Goal: Task Accomplishment & Management: Use online tool/utility

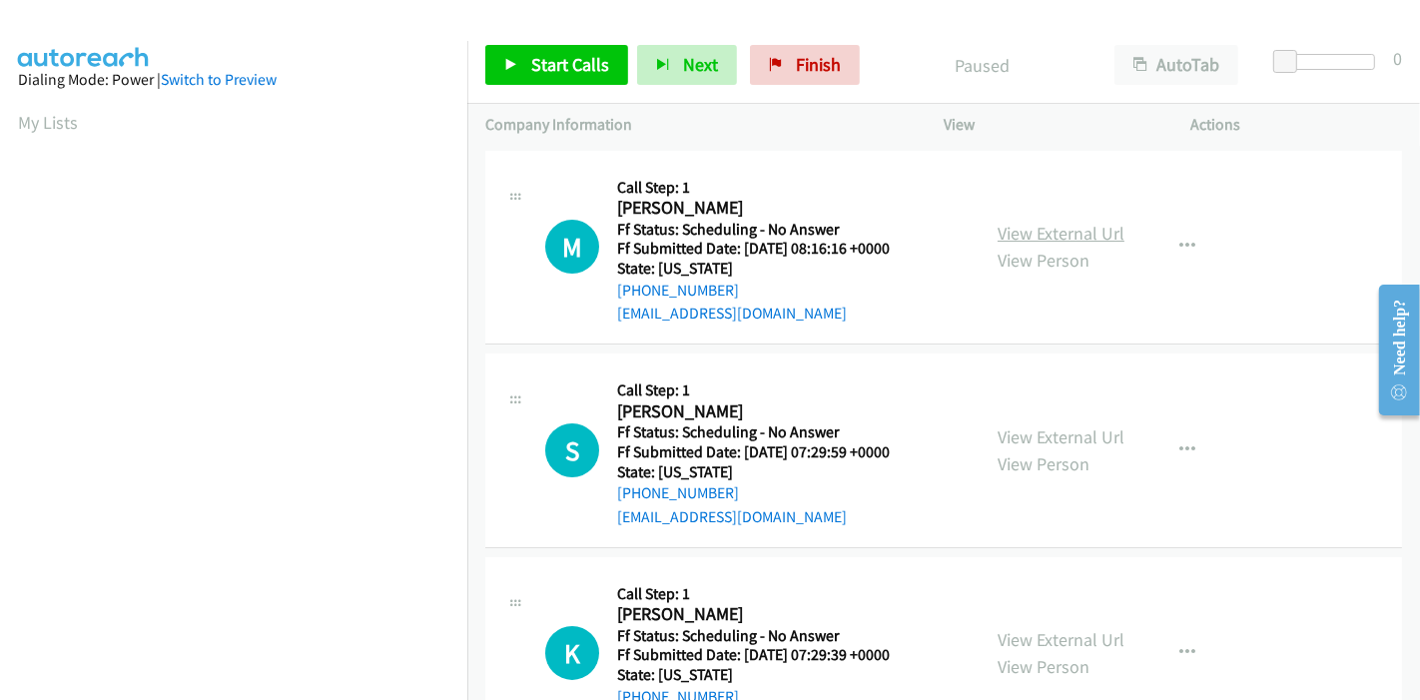
click at [1050, 237] on link "View External Url" at bounding box center [1061, 233] width 127 height 23
click at [1032, 426] on link "View External Url" at bounding box center [1061, 436] width 127 height 23
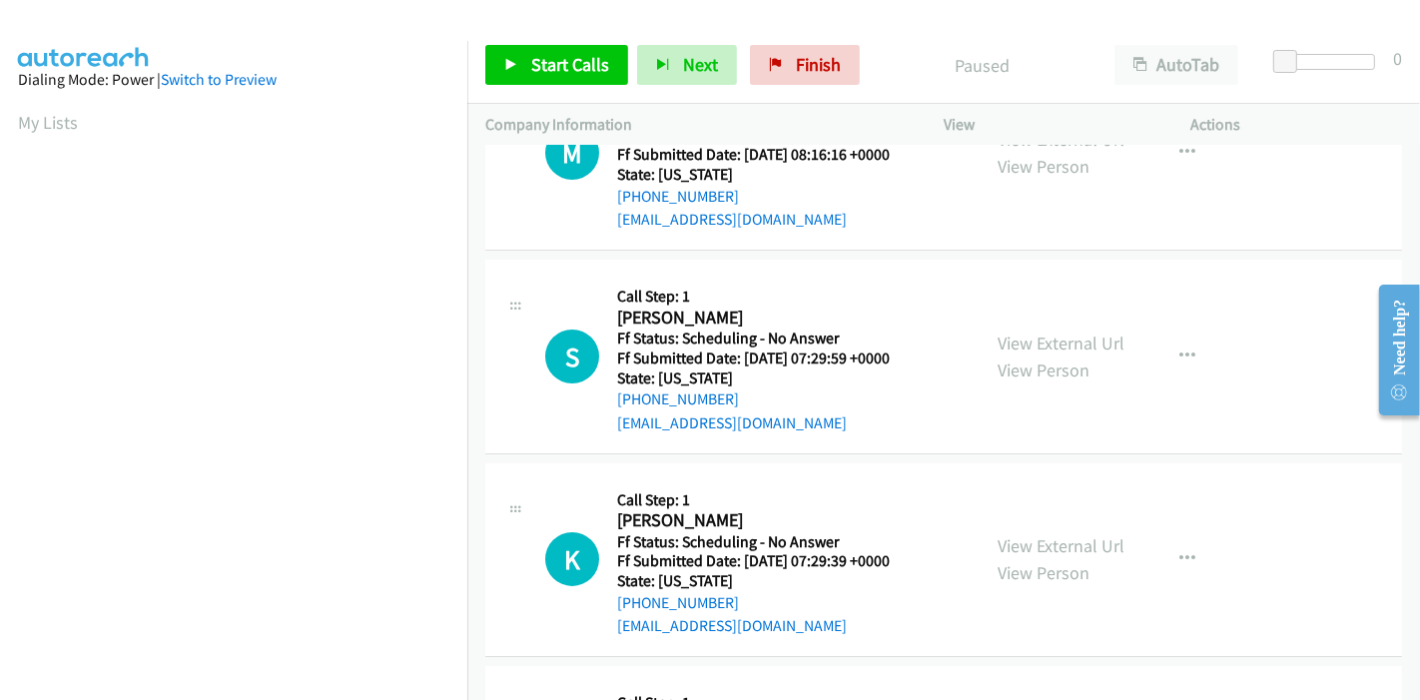
scroll to position [222, 0]
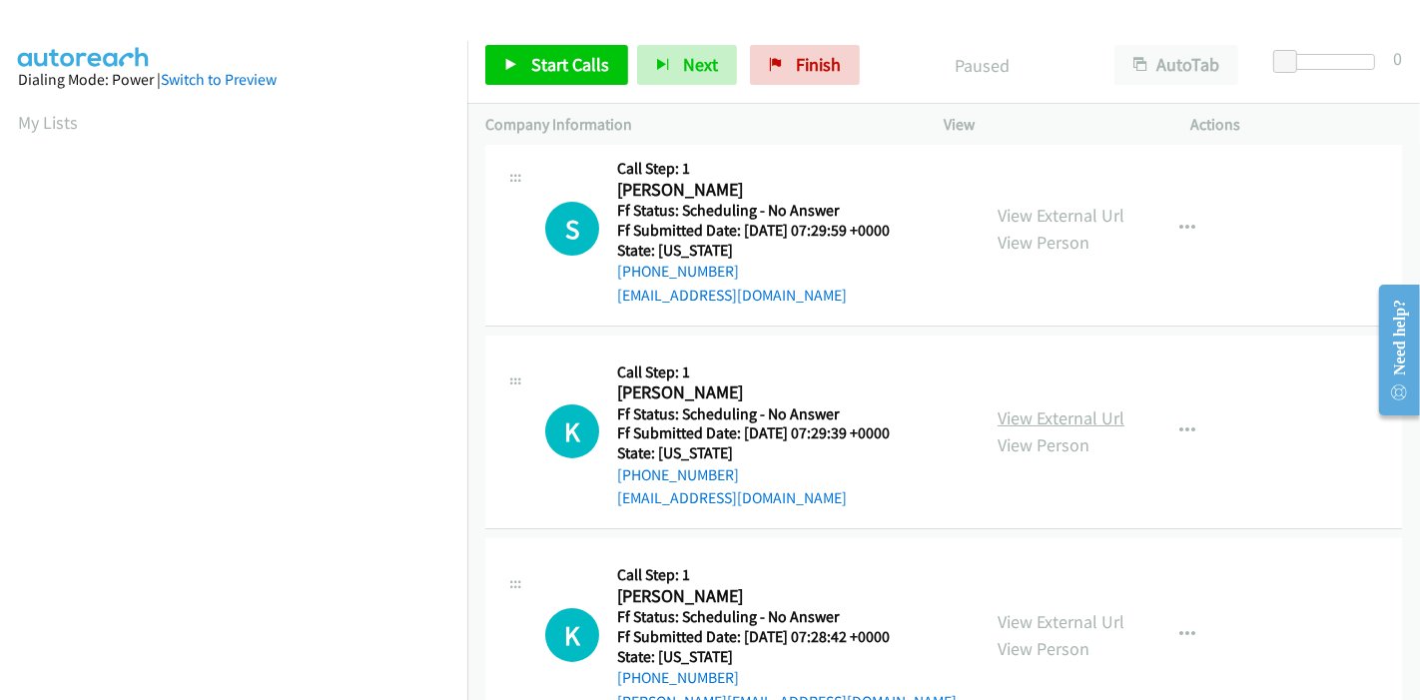
click at [1022, 413] on link "View External Url" at bounding box center [1061, 417] width 127 height 23
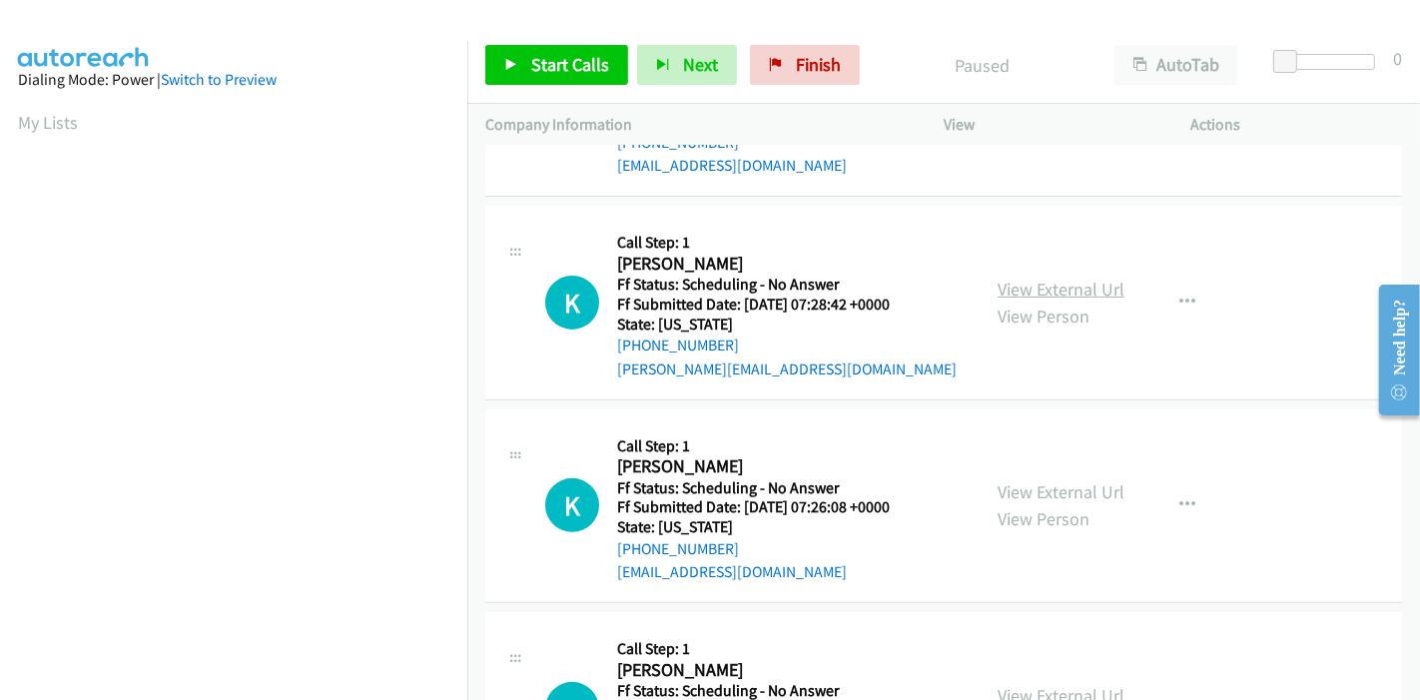
click at [1022, 283] on link "View External Url" at bounding box center [1061, 289] width 127 height 23
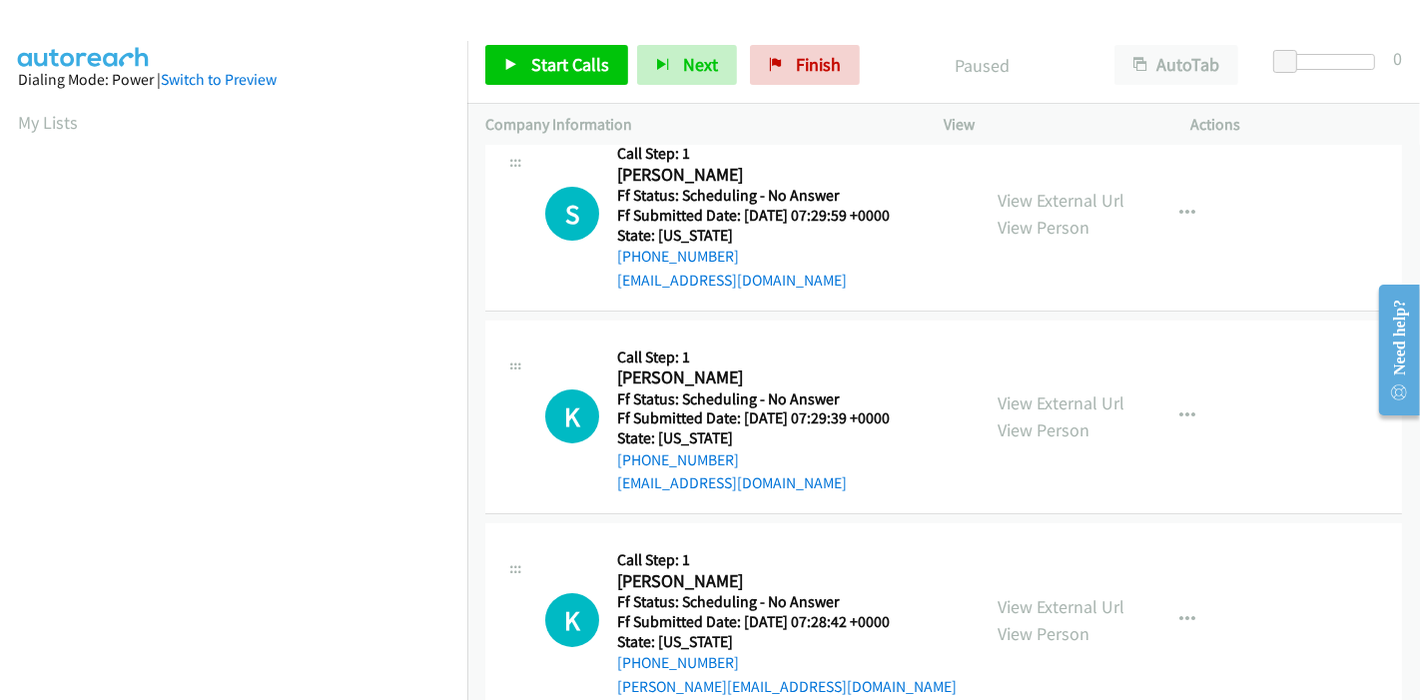
scroll to position [0, 0]
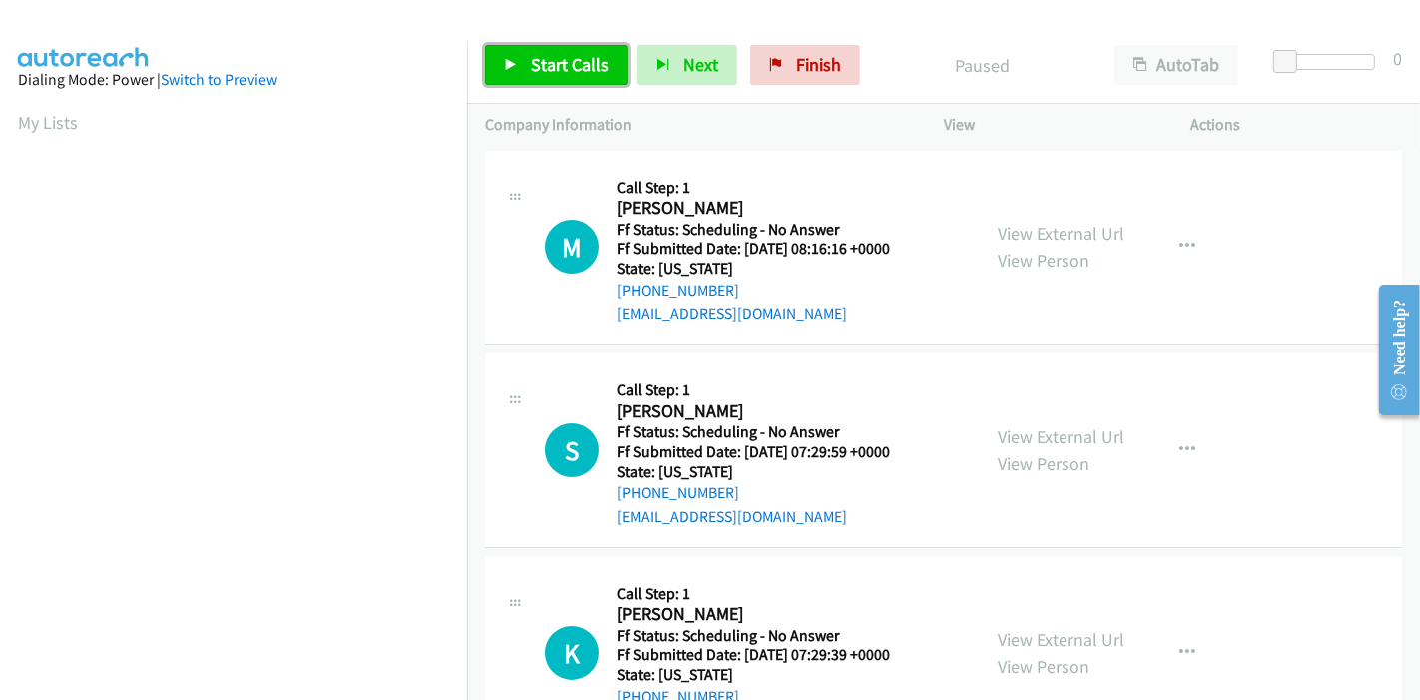
click at [504, 69] on icon at bounding box center [511, 66] width 14 height 14
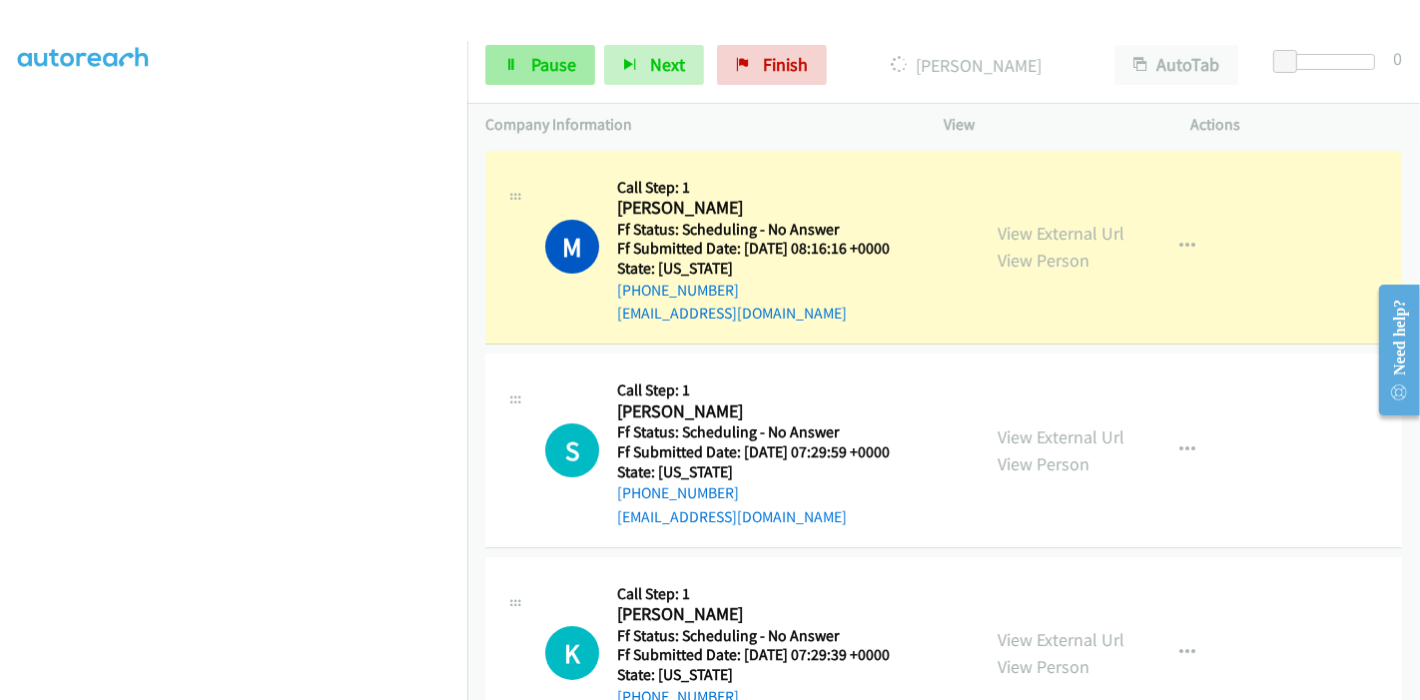
scroll to position [421, 0]
click at [535, 64] on span "Pause" at bounding box center [553, 64] width 45 height 23
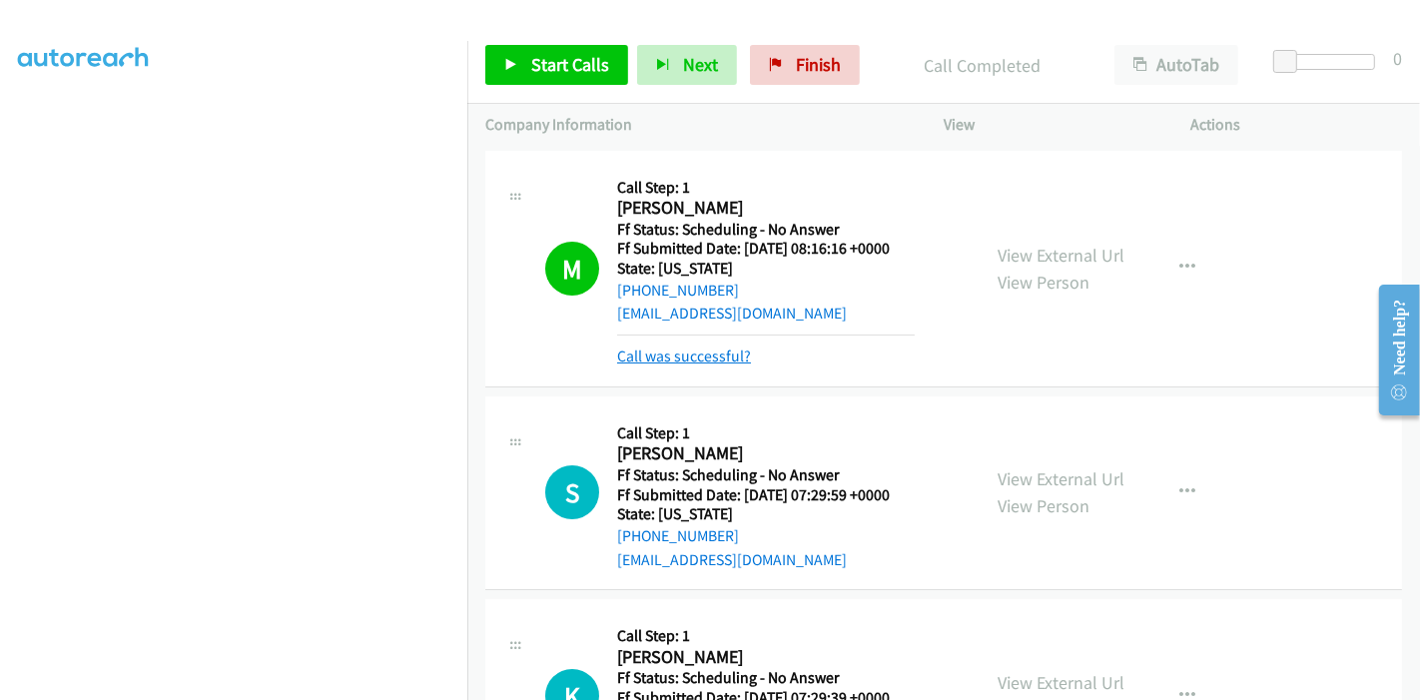
click at [703, 362] on link "Call was successful?" at bounding box center [684, 356] width 134 height 19
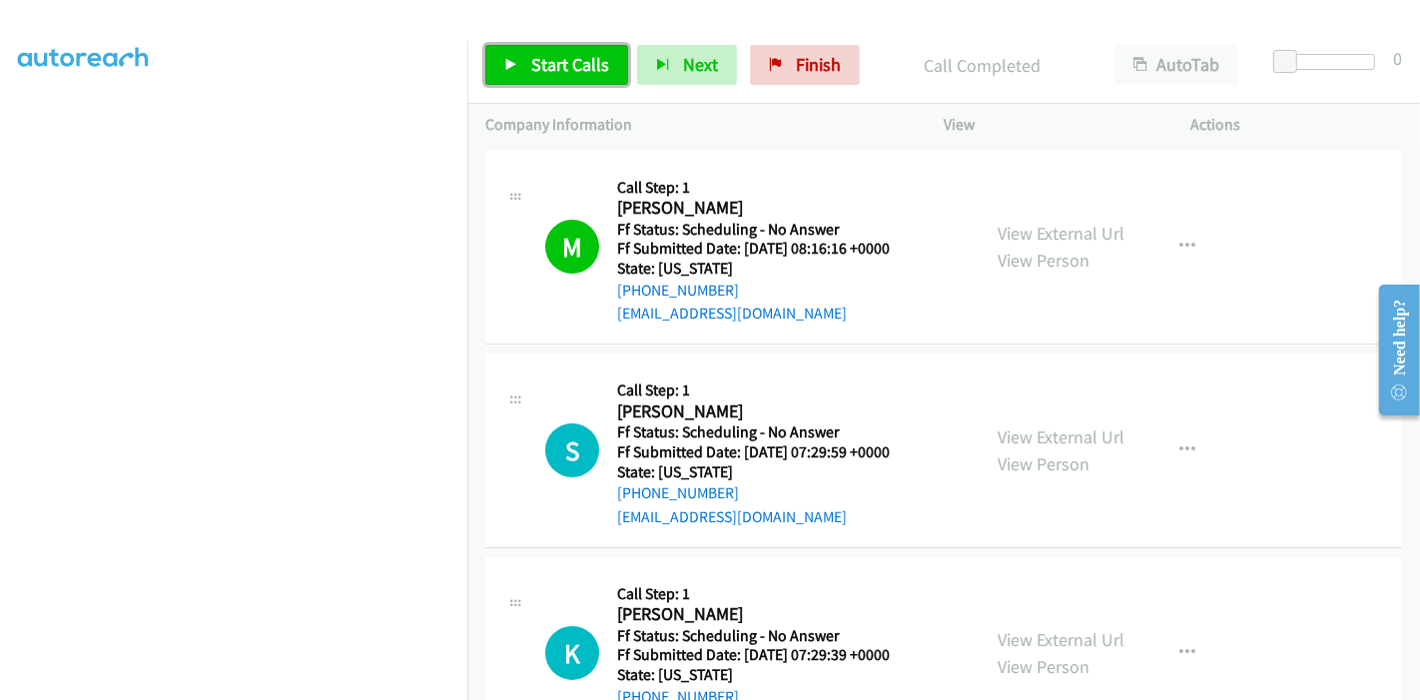
click at [520, 67] on link "Start Calls" at bounding box center [556, 65] width 143 height 40
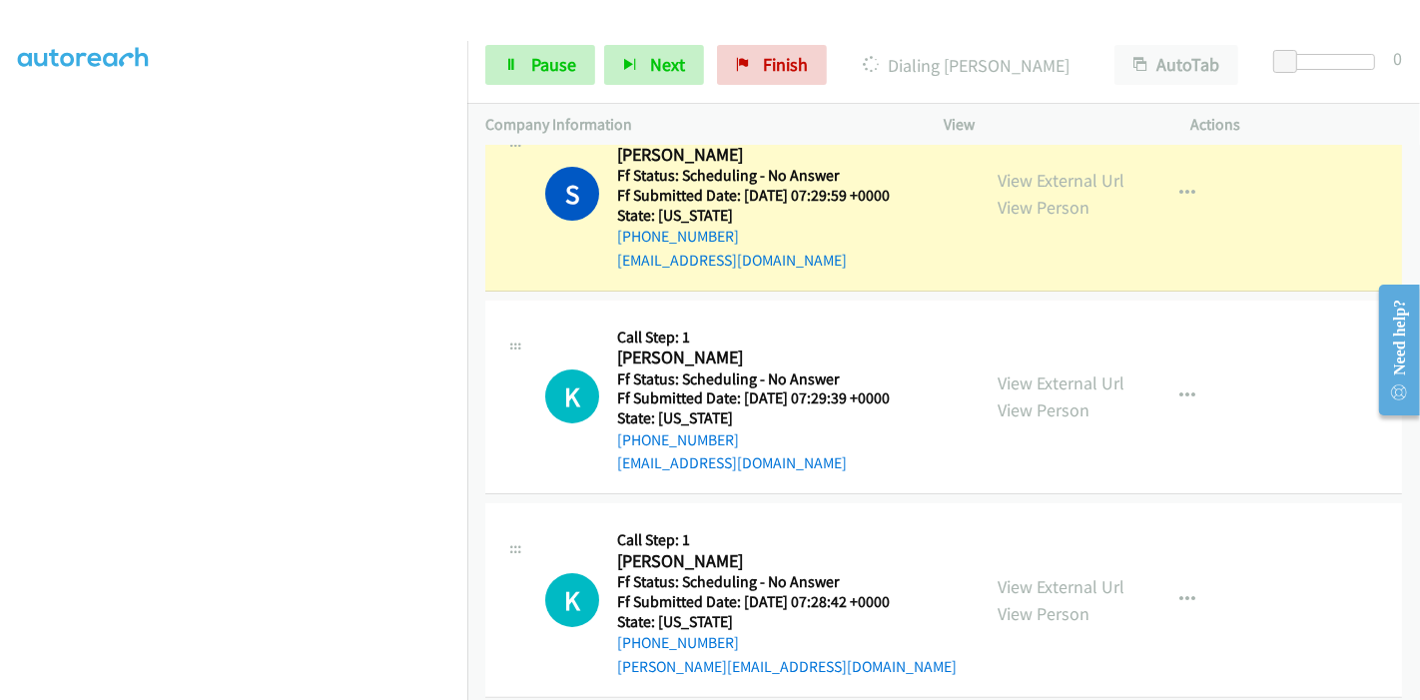
scroll to position [222, 0]
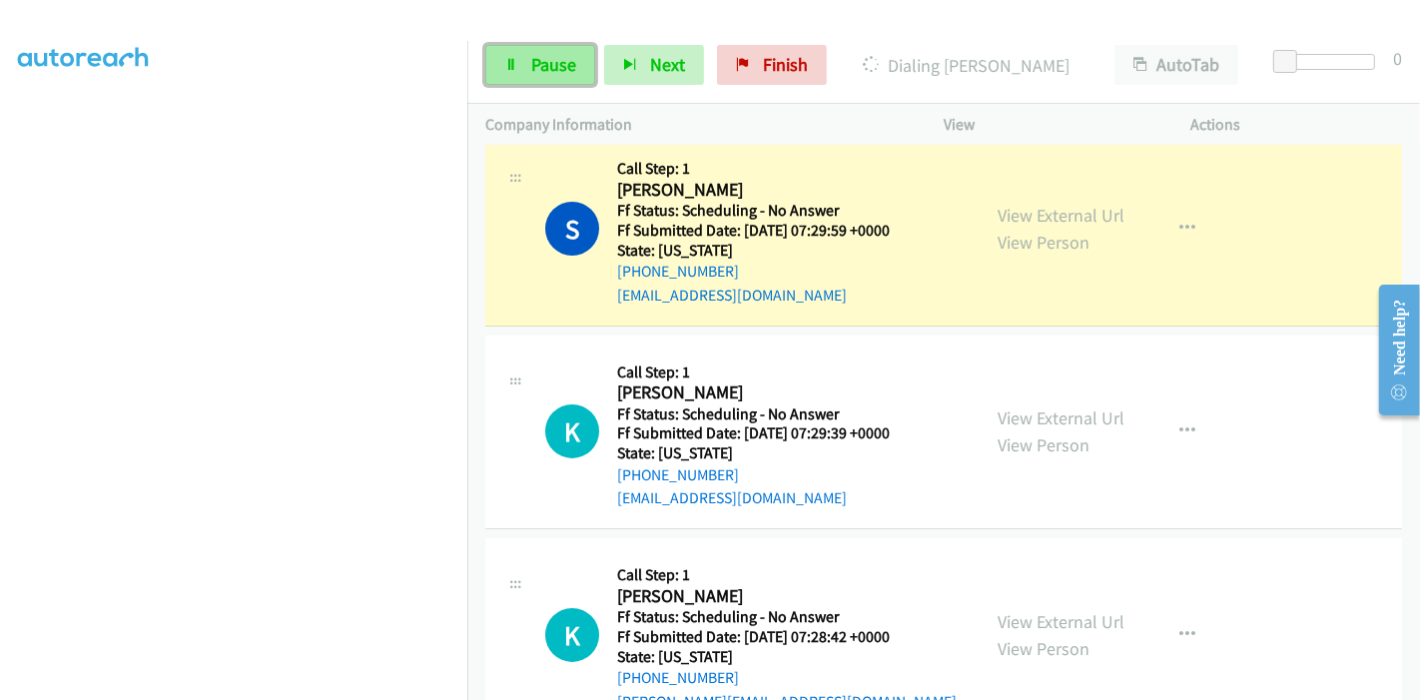
click at [563, 61] on span "Pause" at bounding box center [553, 64] width 45 height 23
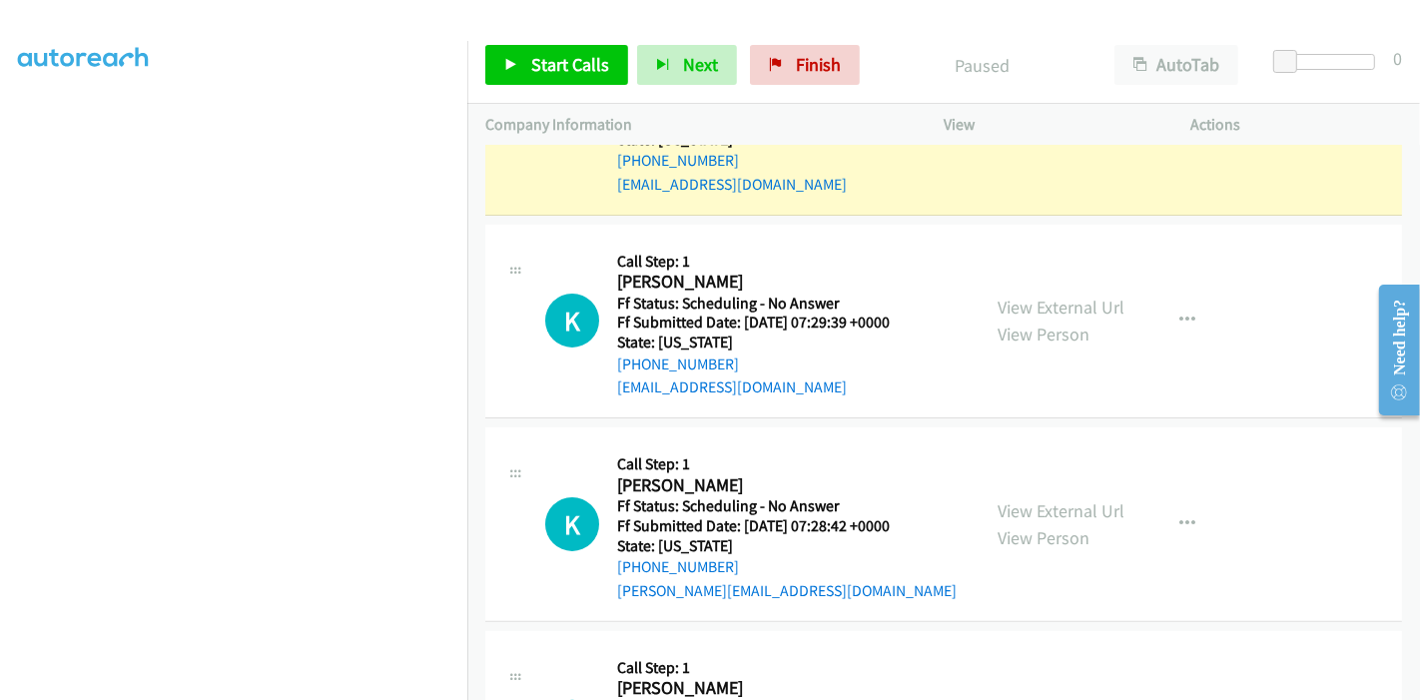
scroll to position [111, 0]
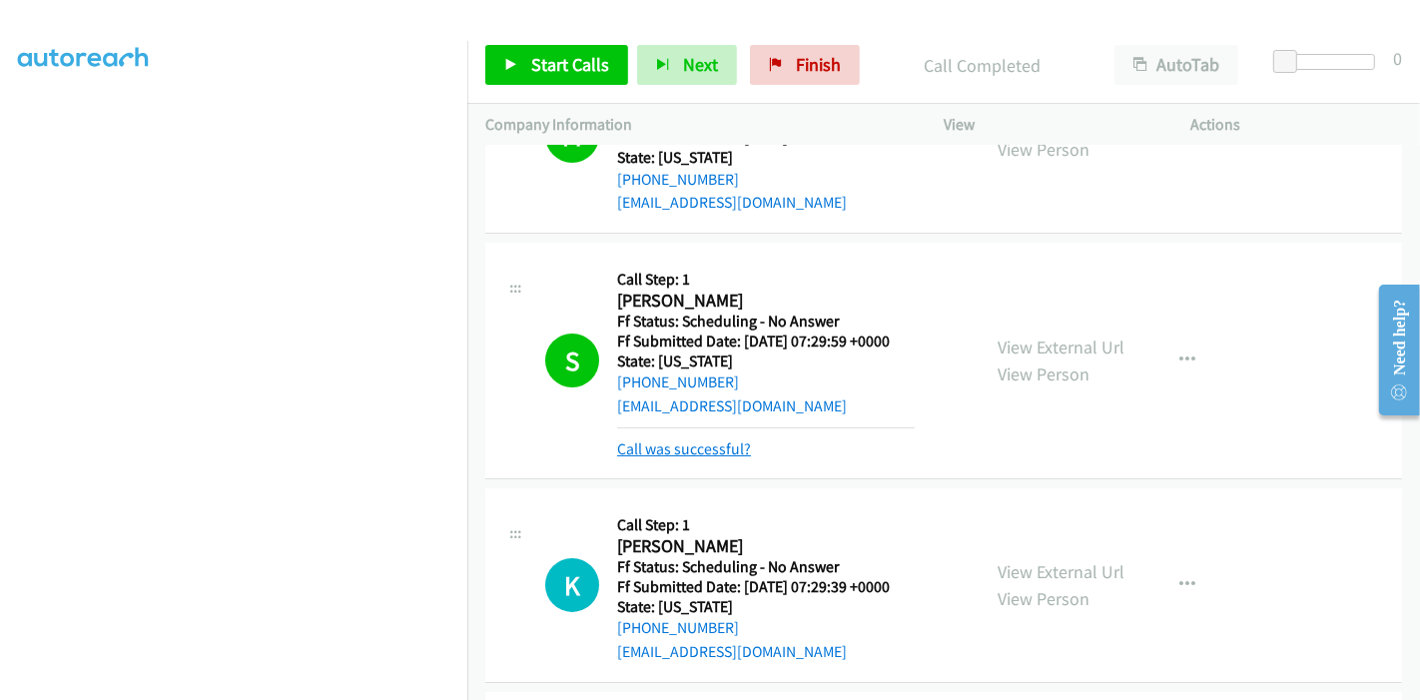
click at [707, 444] on link "Call was successful?" at bounding box center [684, 448] width 134 height 19
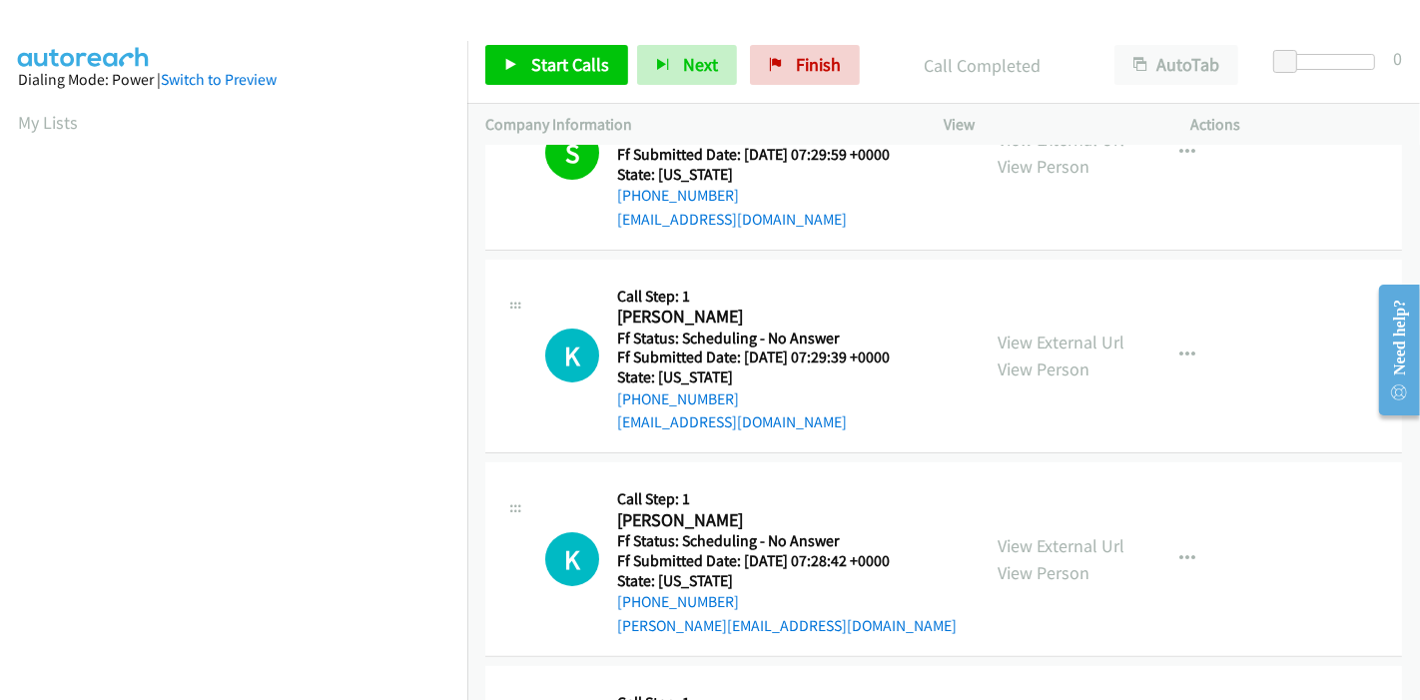
scroll to position [333, 0]
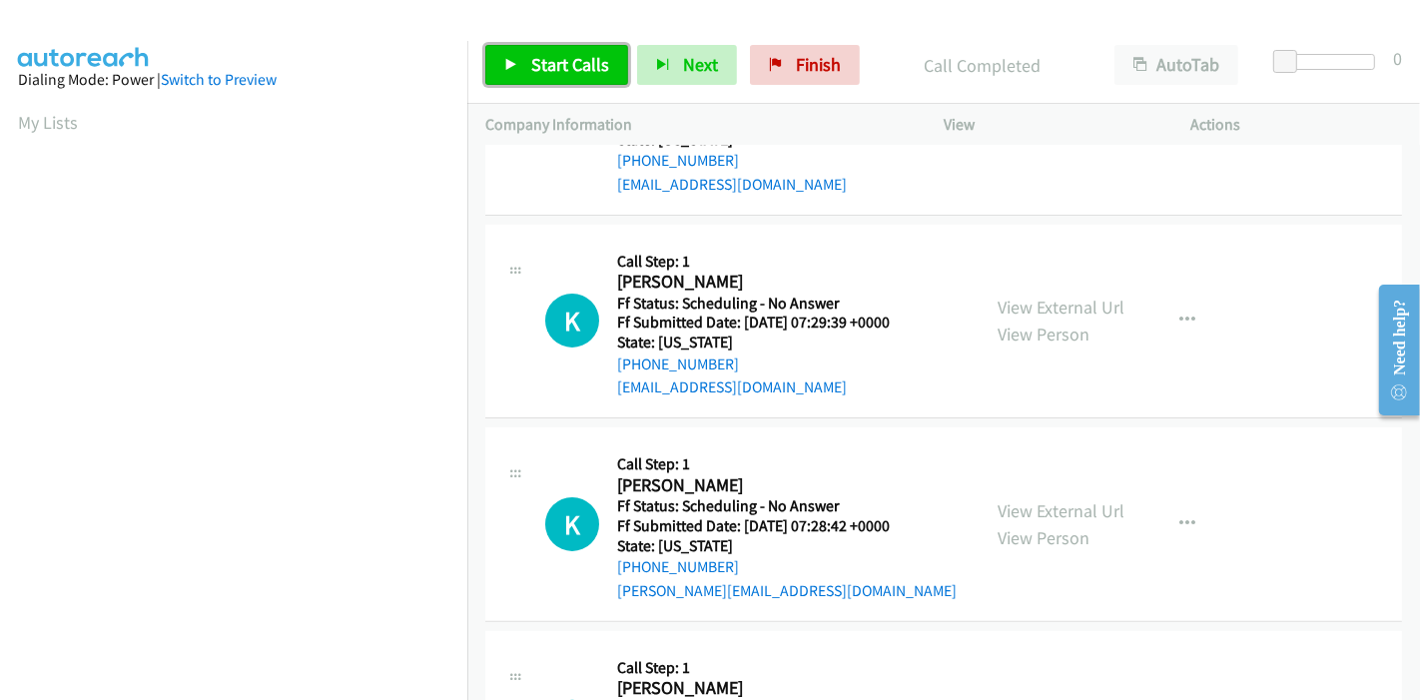
click at [570, 55] on span "Start Calls" at bounding box center [570, 64] width 78 height 23
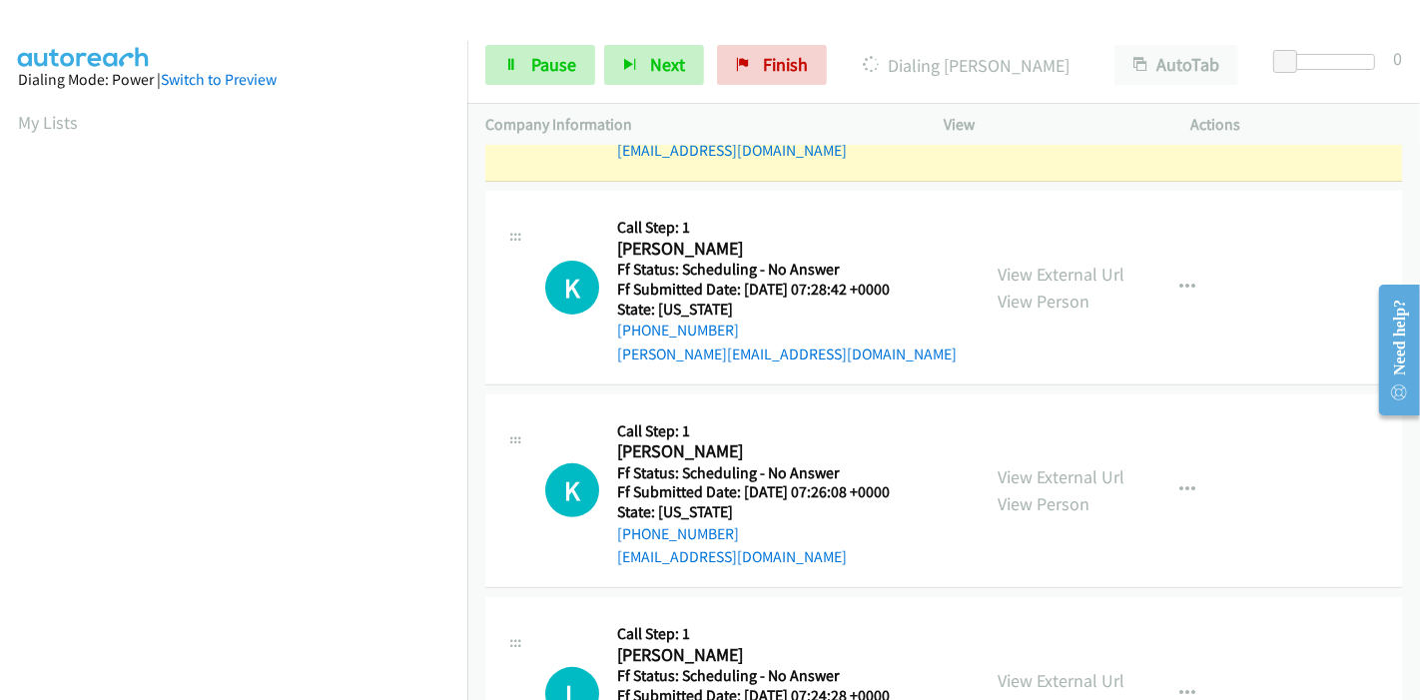
scroll to position [665, 0]
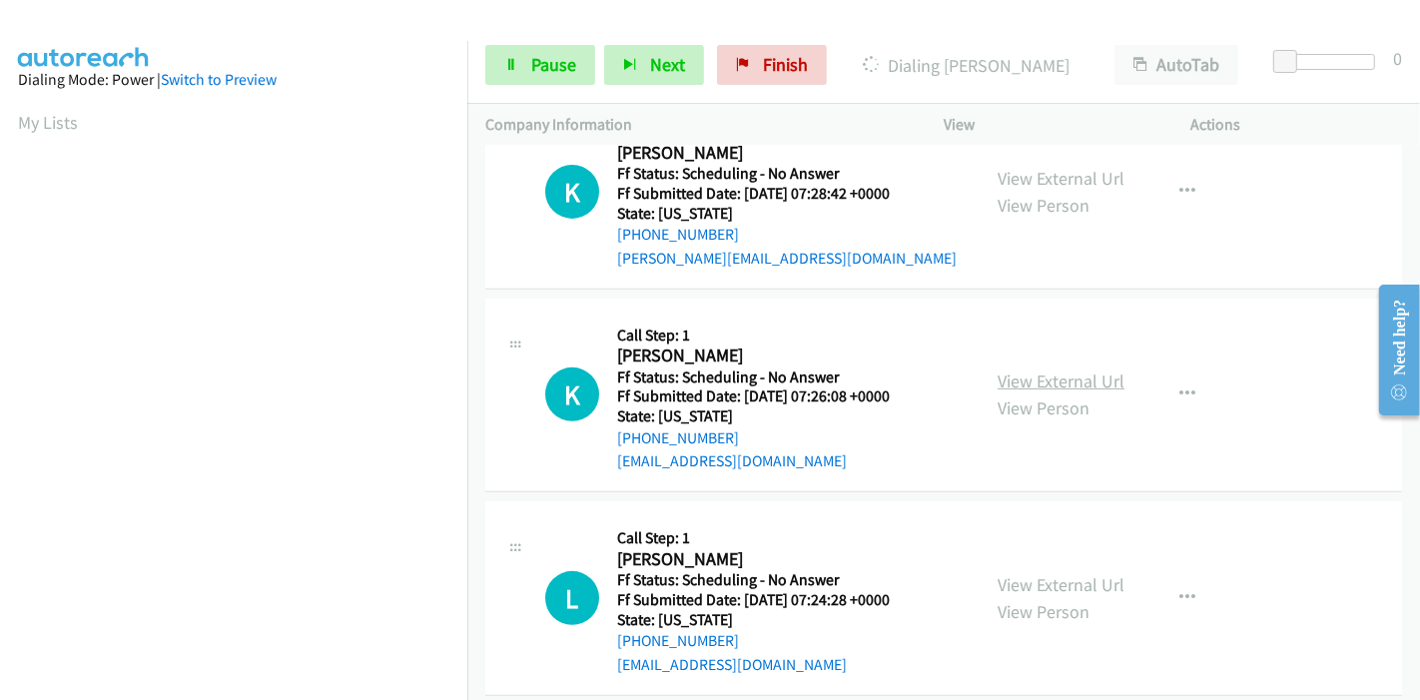
click at [1024, 374] on link "View External Url" at bounding box center [1061, 380] width 127 height 23
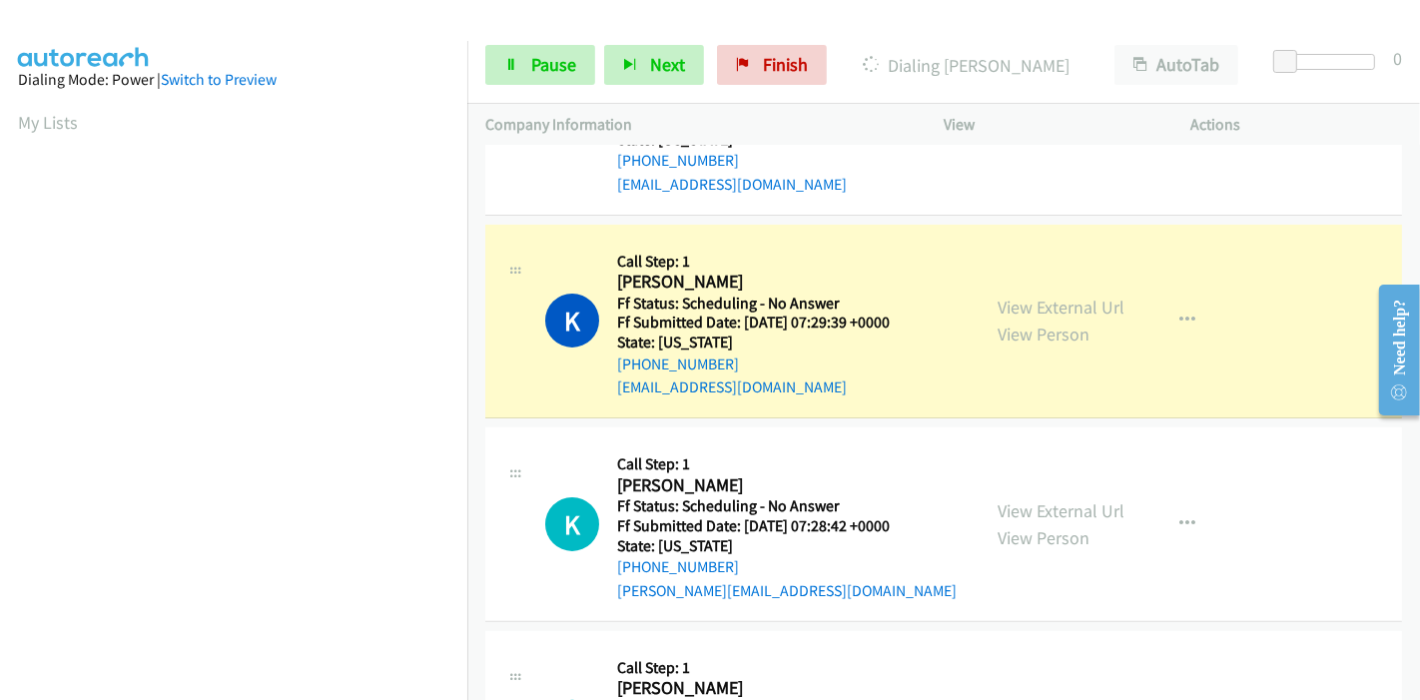
scroll to position [421, 0]
click at [536, 53] on span "Pause" at bounding box center [553, 64] width 45 height 23
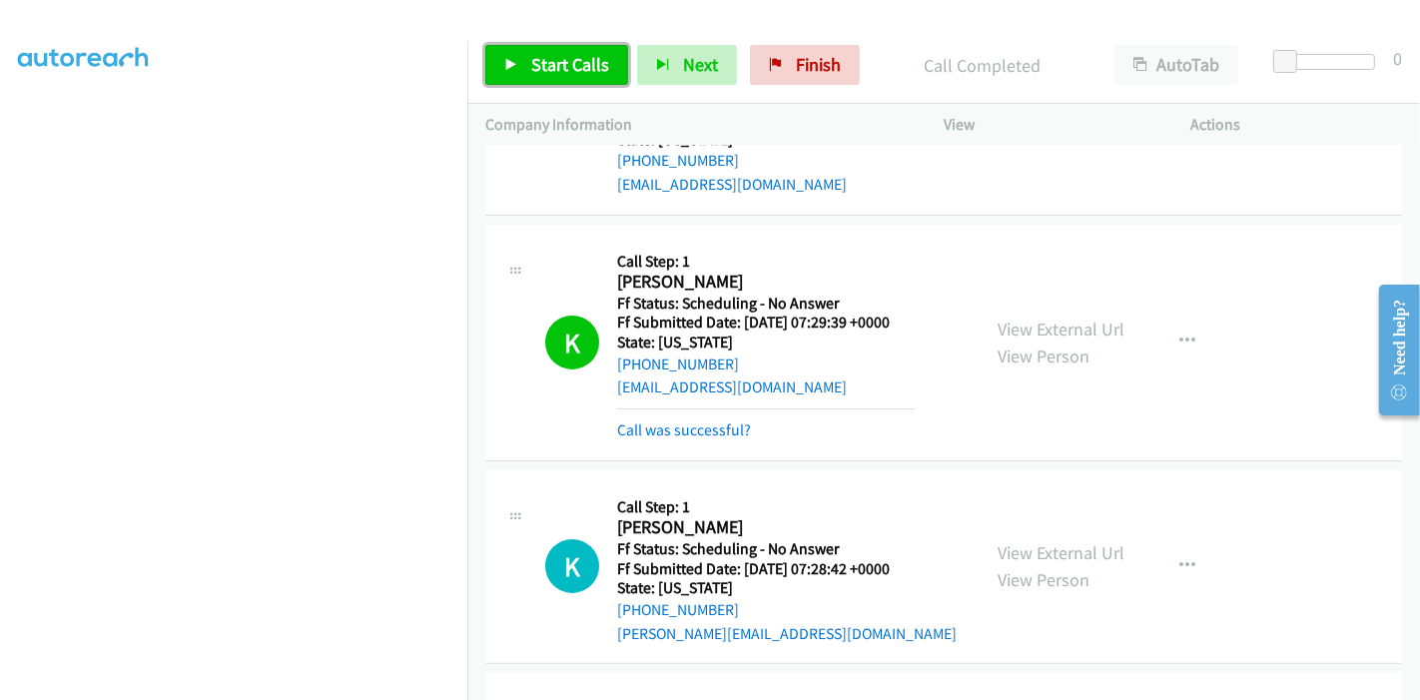
click at [543, 59] on span "Start Calls" at bounding box center [570, 64] width 78 height 23
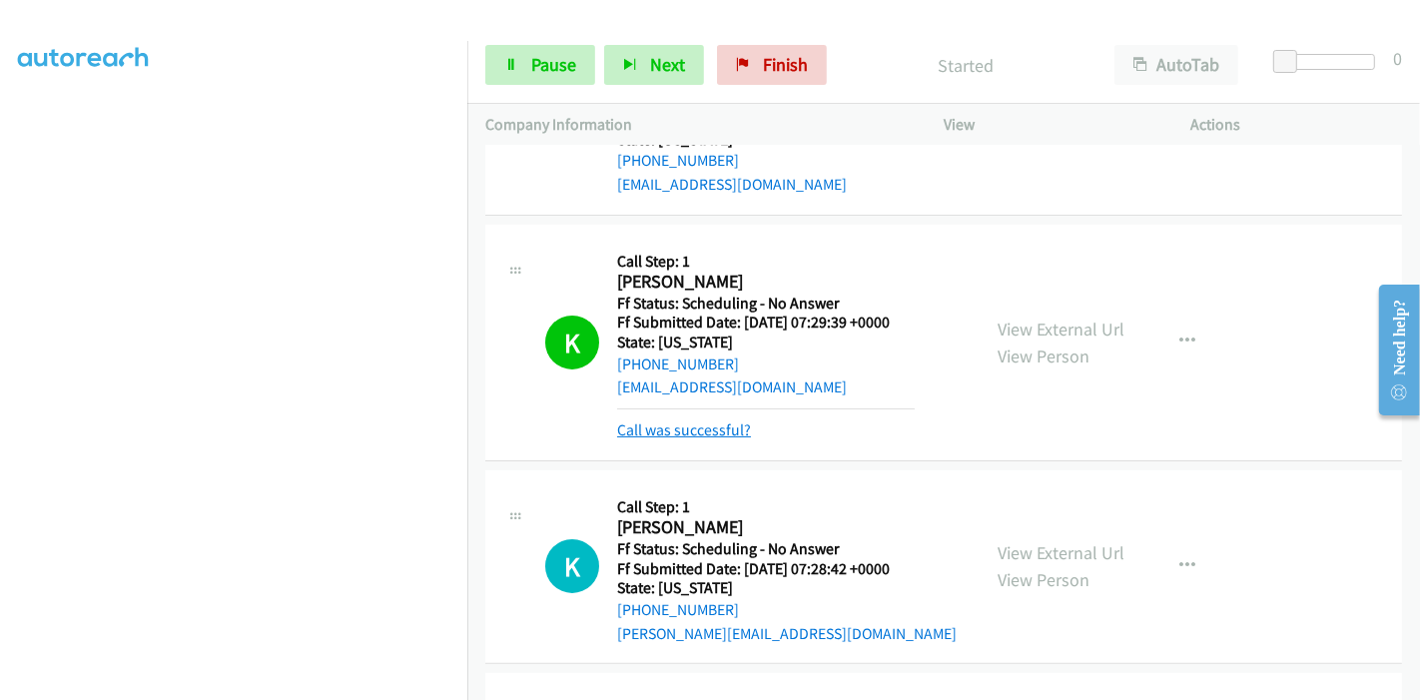
click at [700, 431] on link "Call was successful?" at bounding box center [684, 429] width 134 height 19
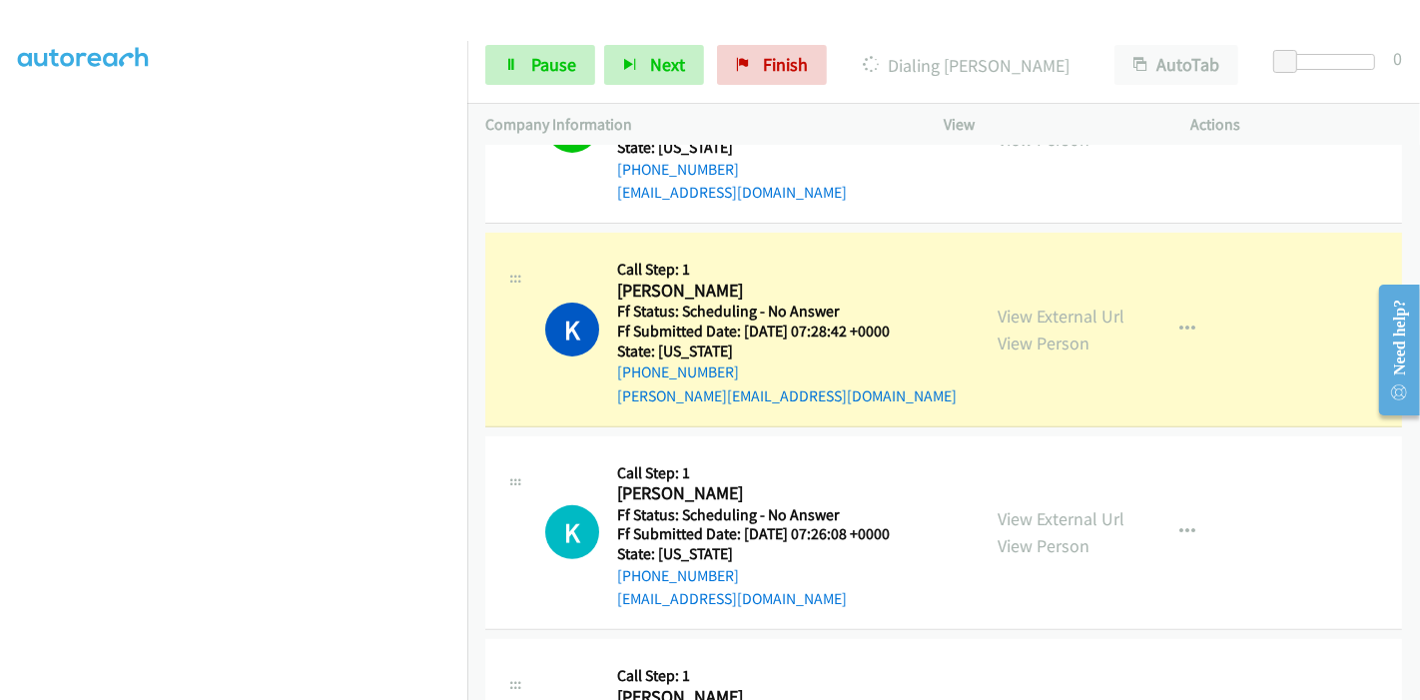
scroll to position [554, 0]
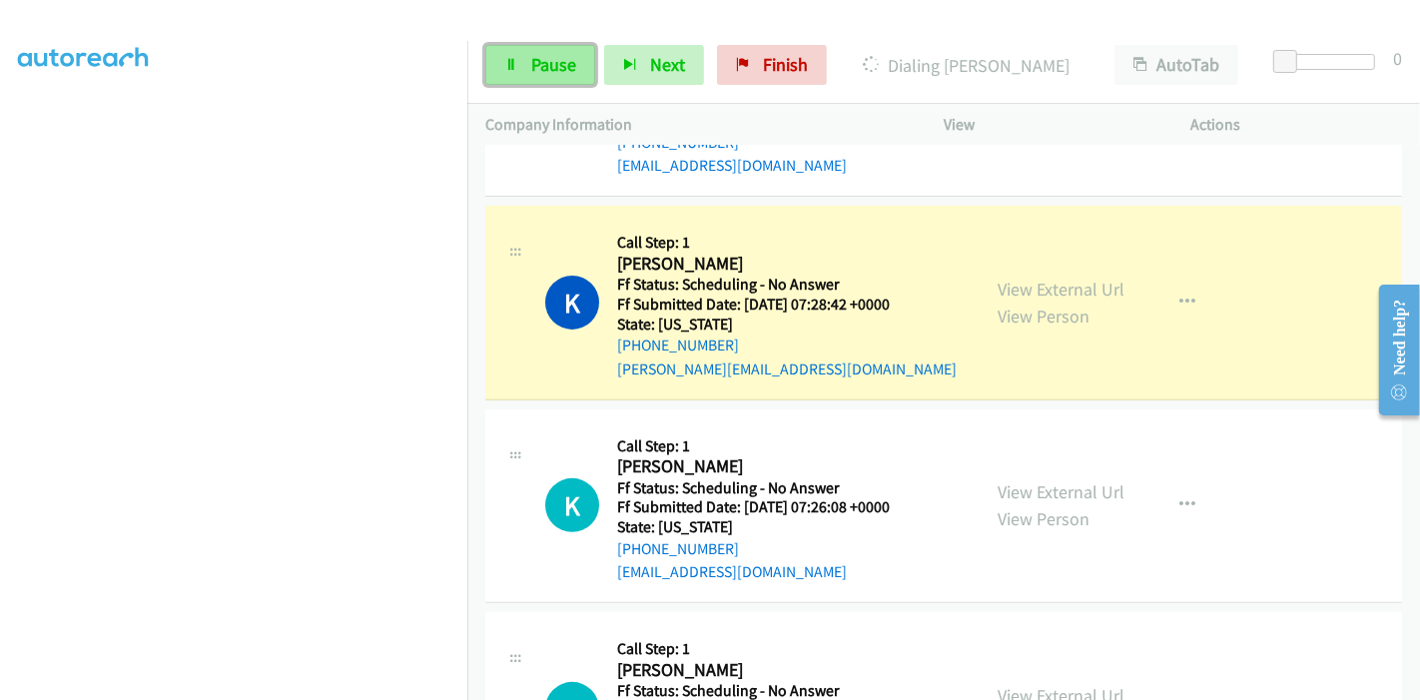
click at [531, 64] on span "Pause" at bounding box center [553, 64] width 45 height 23
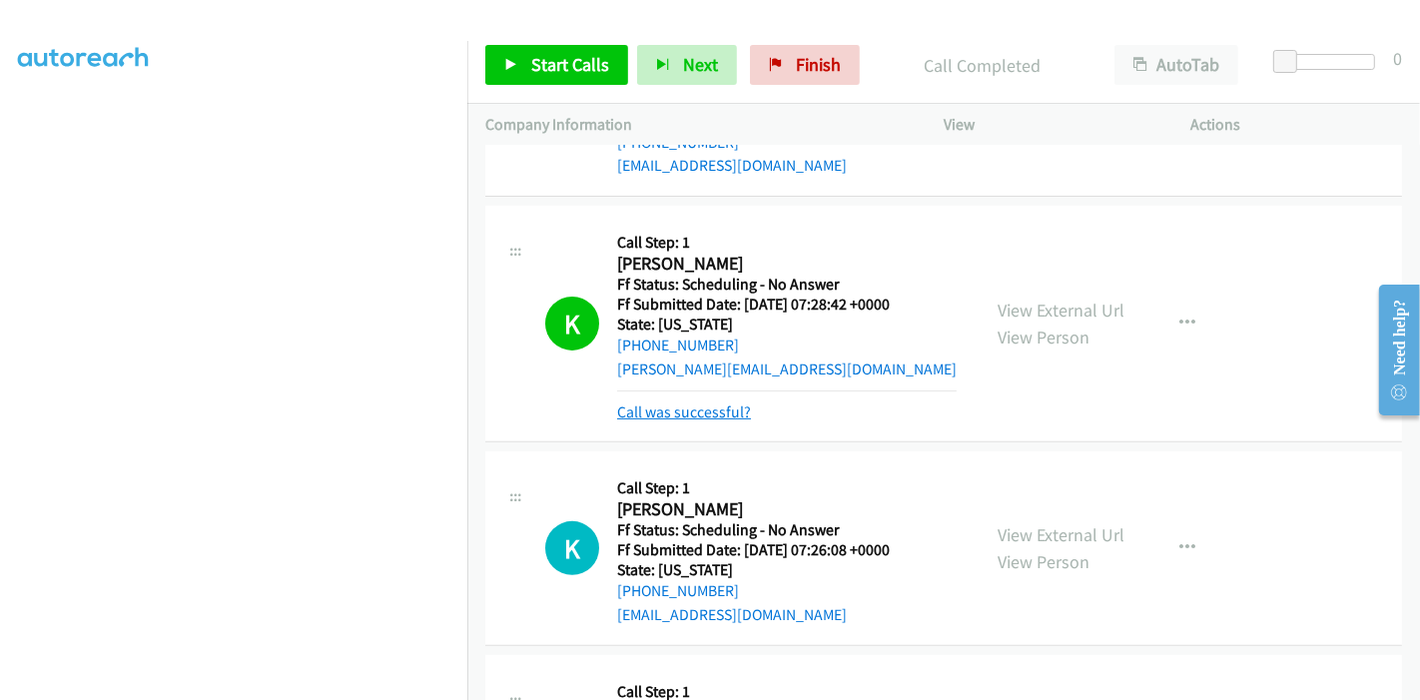
click at [667, 411] on link "Call was successful?" at bounding box center [684, 411] width 134 height 19
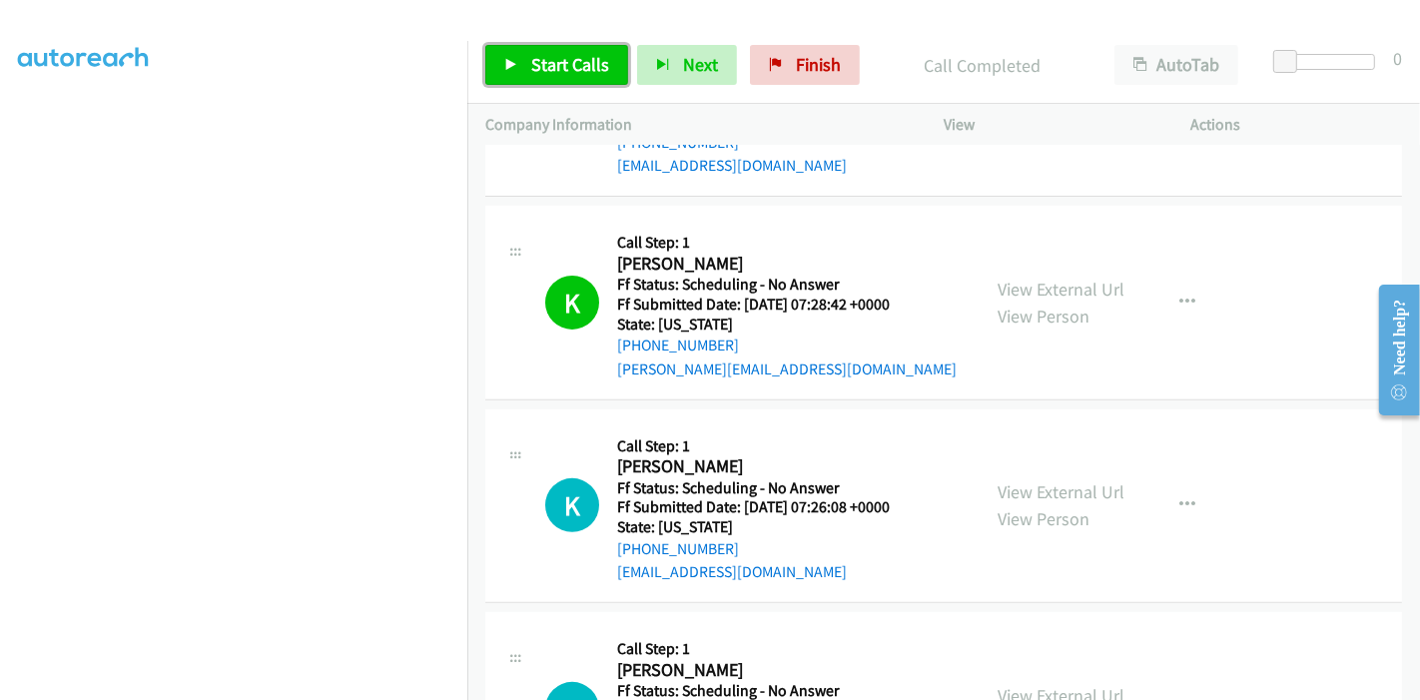
click at [550, 61] on span "Start Calls" at bounding box center [570, 64] width 78 height 23
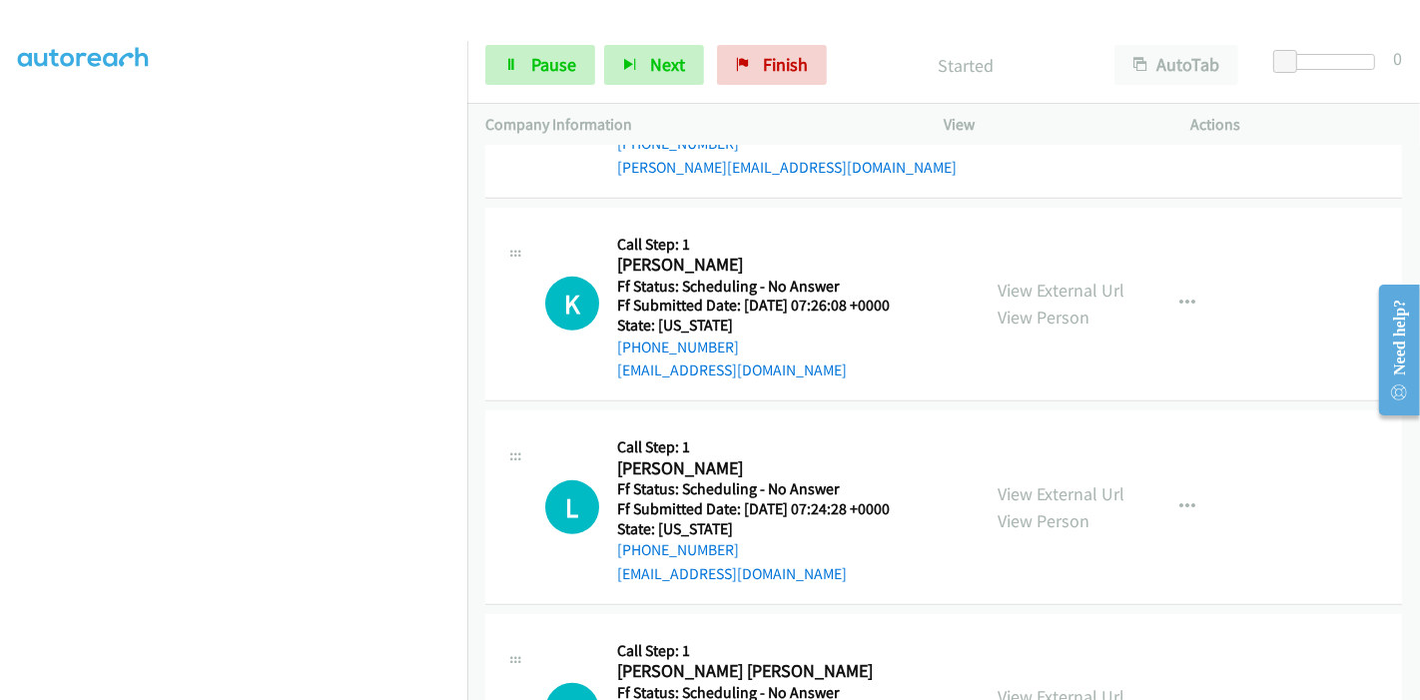
scroll to position [776, 0]
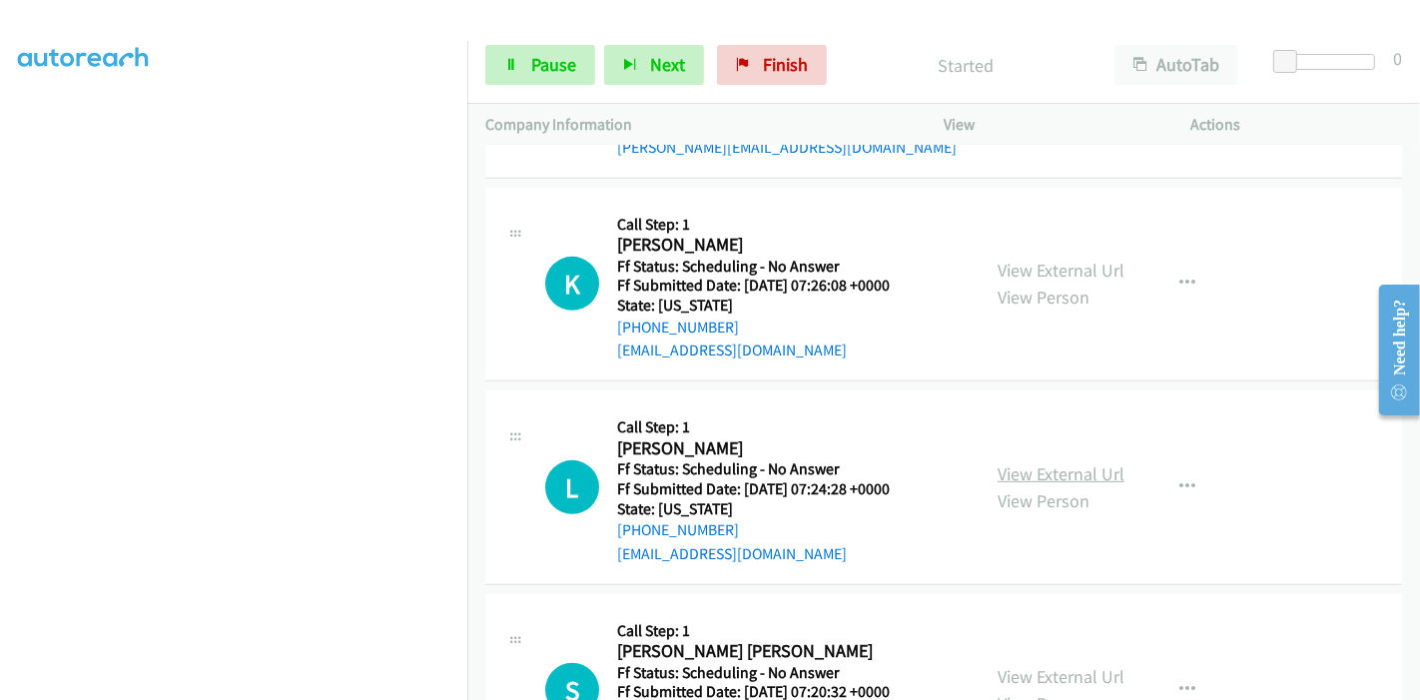
click at [1009, 471] on link "View External Url" at bounding box center [1061, 473] width 127 height 23
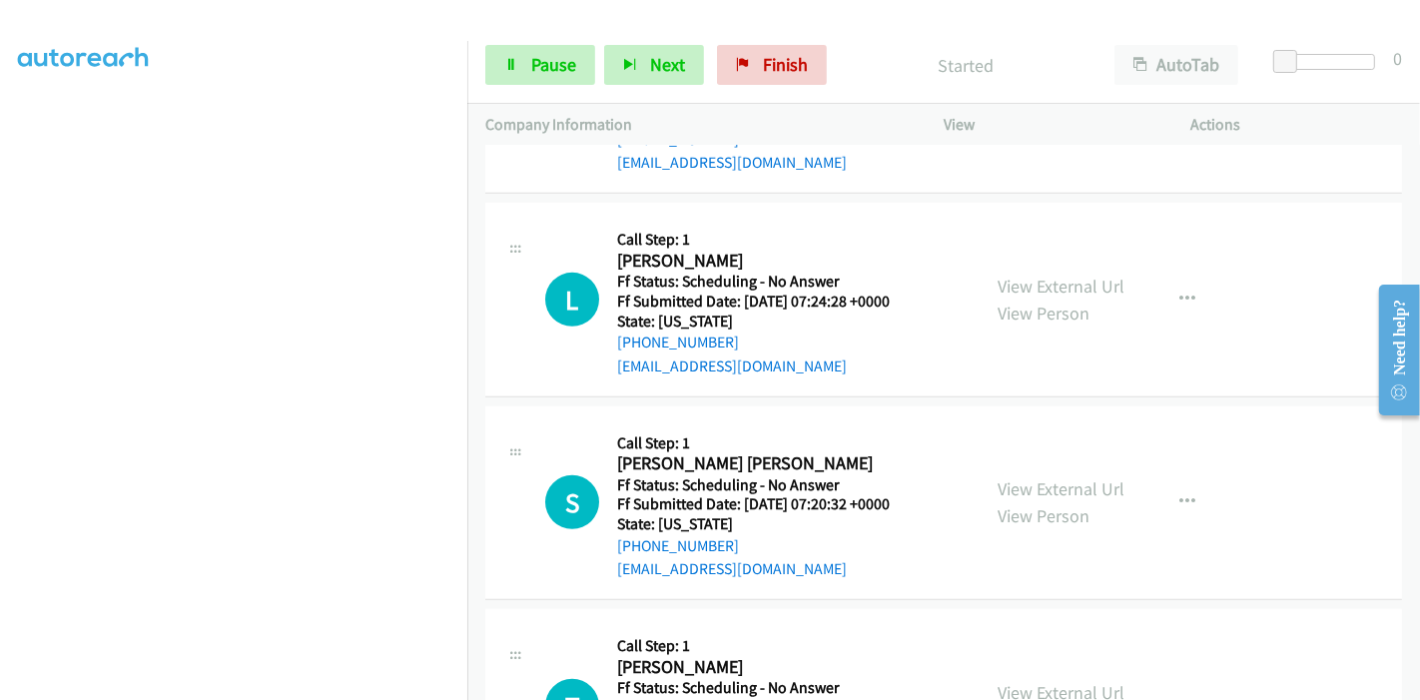
scroll to position [999, 0]
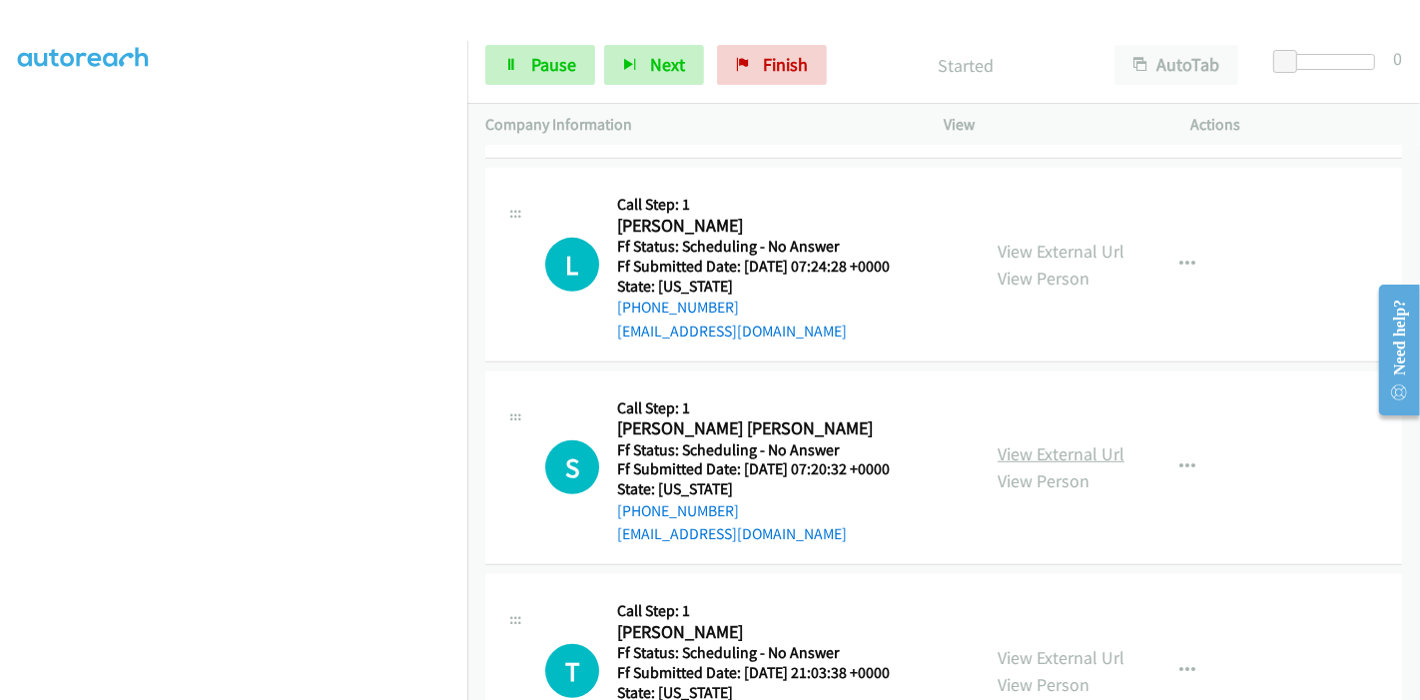
click at [1051, 454] on link "View External Url" at bounding box center [1061, 453] width 127 height 23
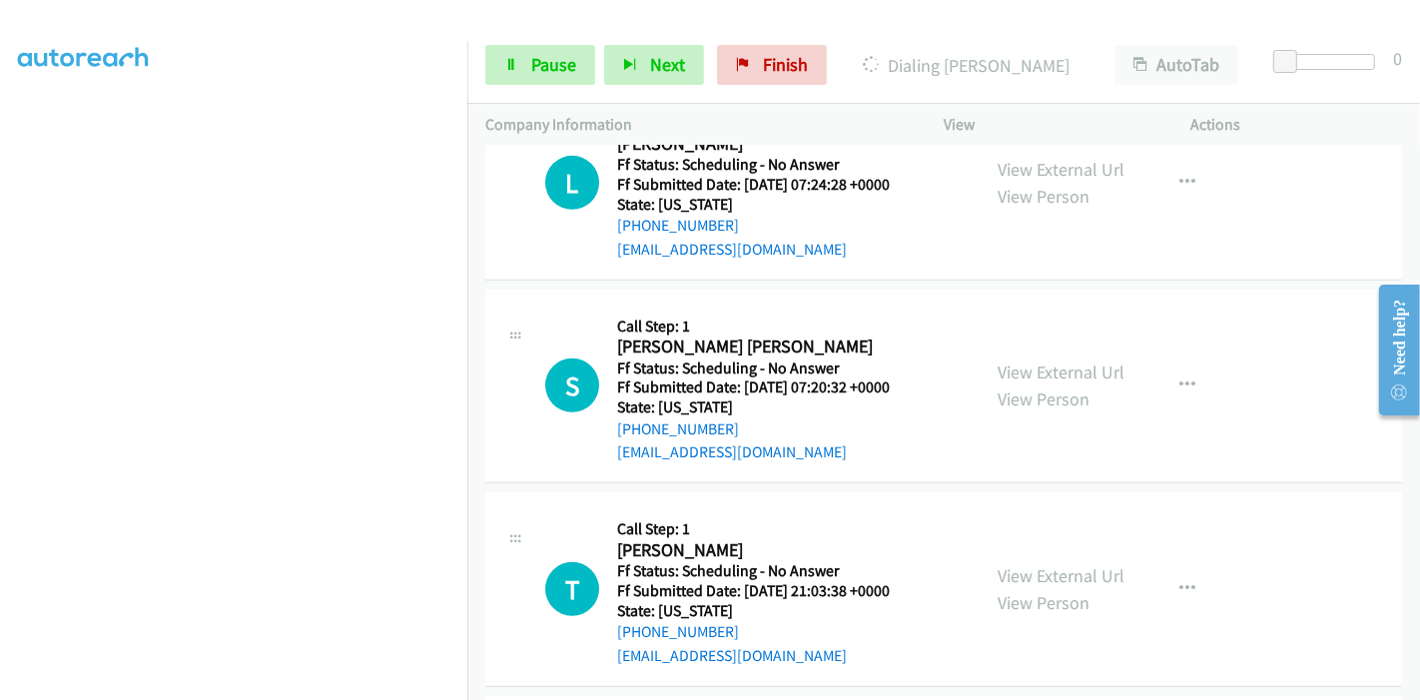
scroll to position [1109, 0]
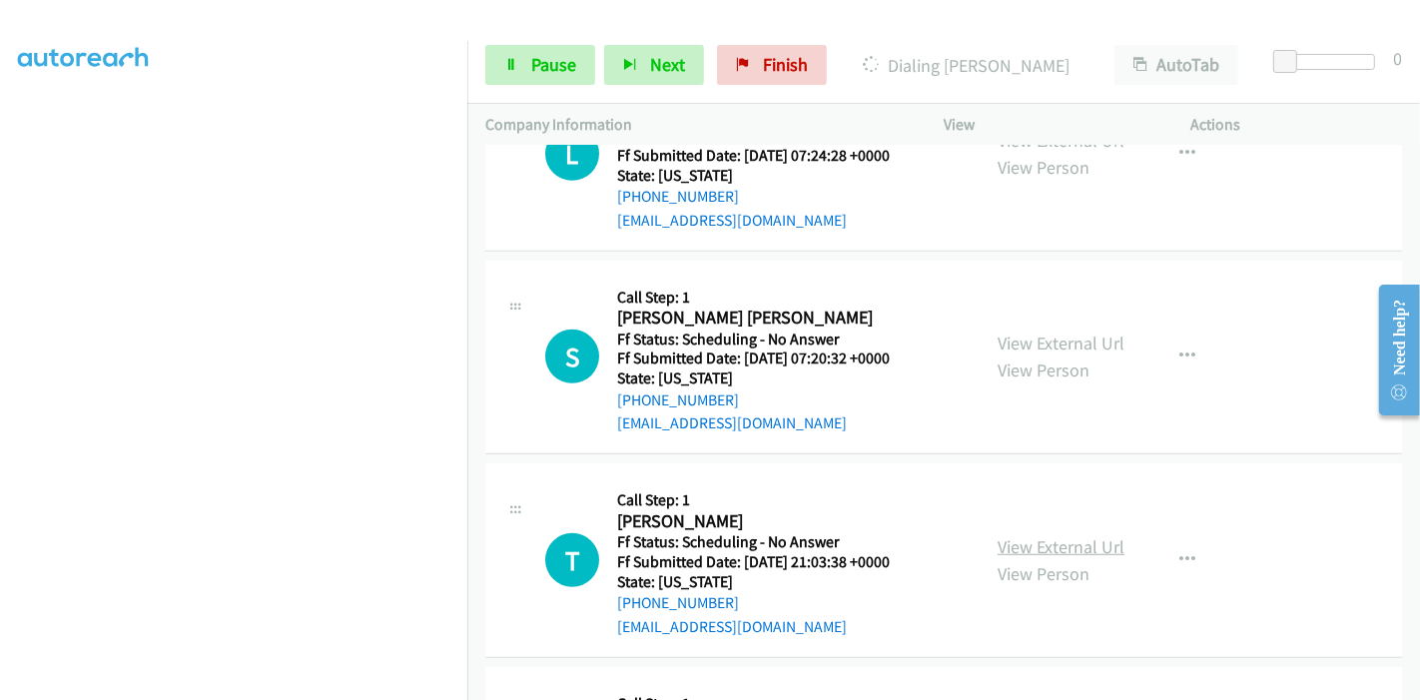
click at [1003, 543] on link "View External Url" at bounding box center [1061, 546] width 127 height 23
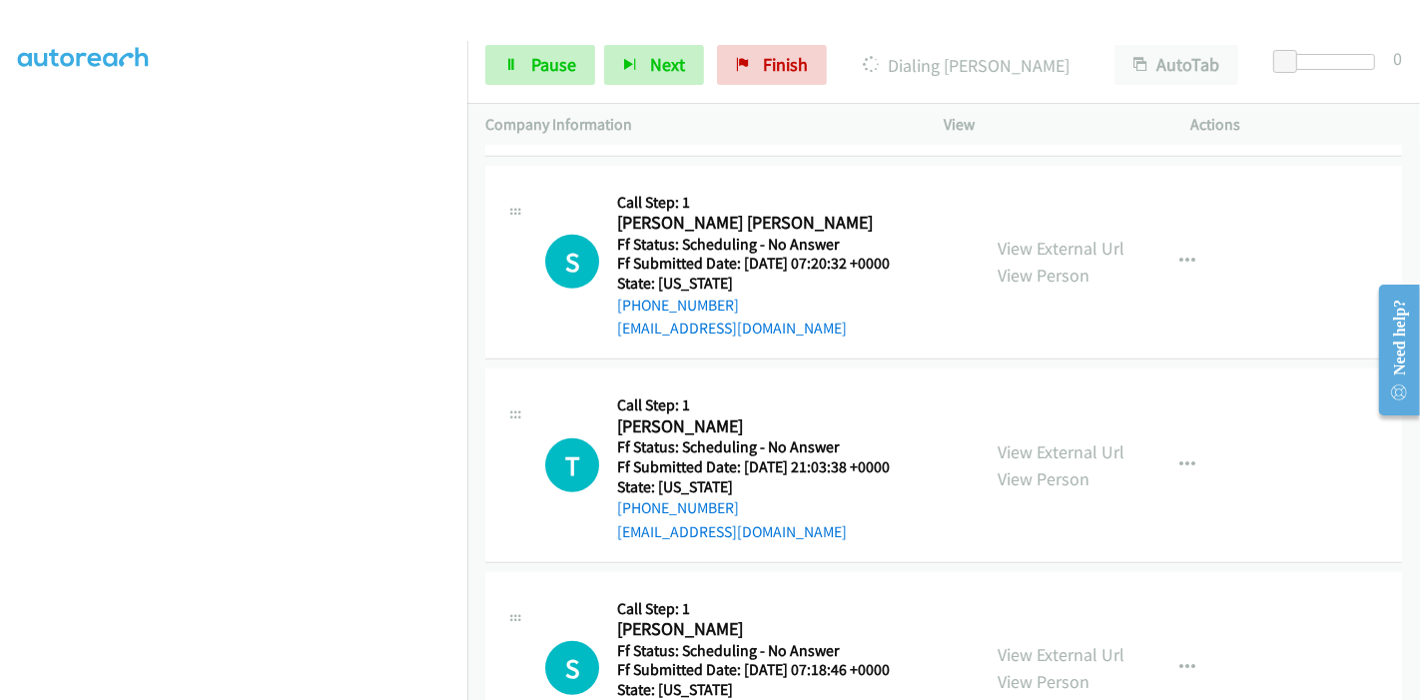
scroll to position [1331, 0]
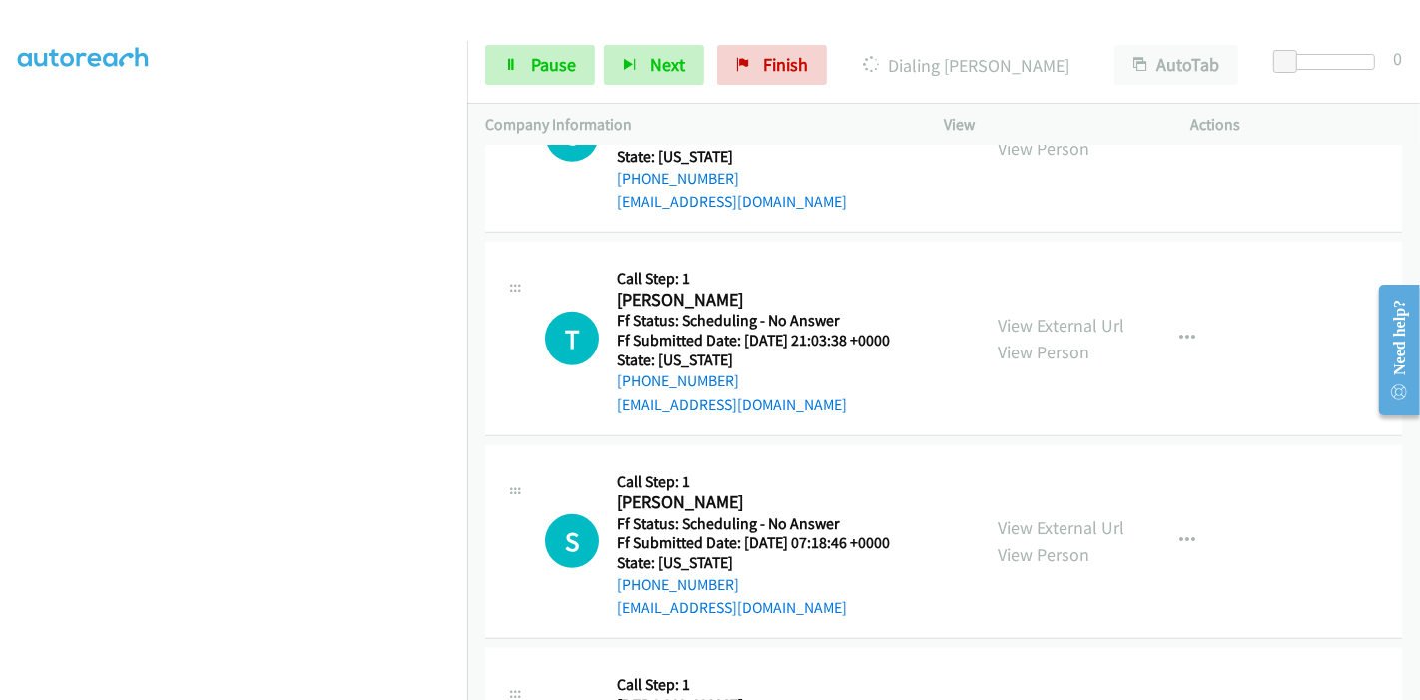
click at [1001, 537] on div "View External Url View Person" at bounding box center [1061, 541] width 127 height 54
click at [1007, 526] on link "View External Url" at bounding box center [1061, 527] width 127 height 23
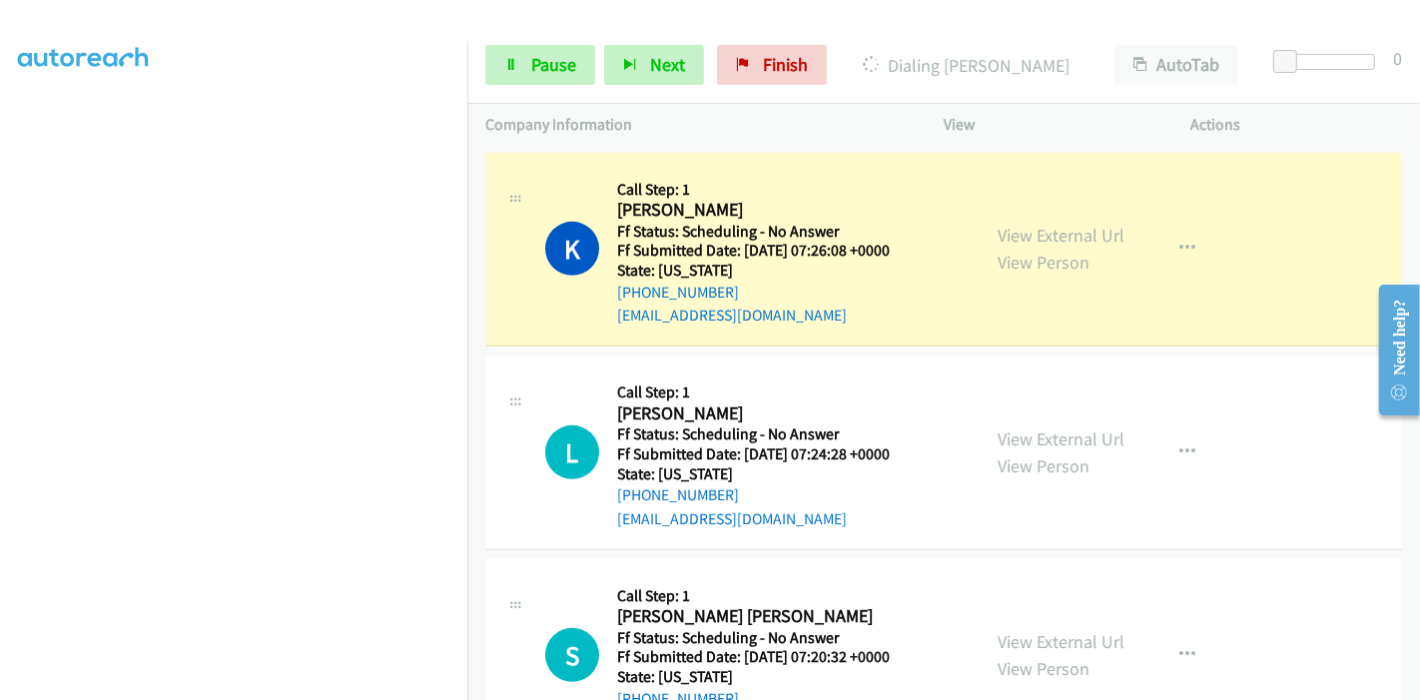
scroll to position [776, 0]
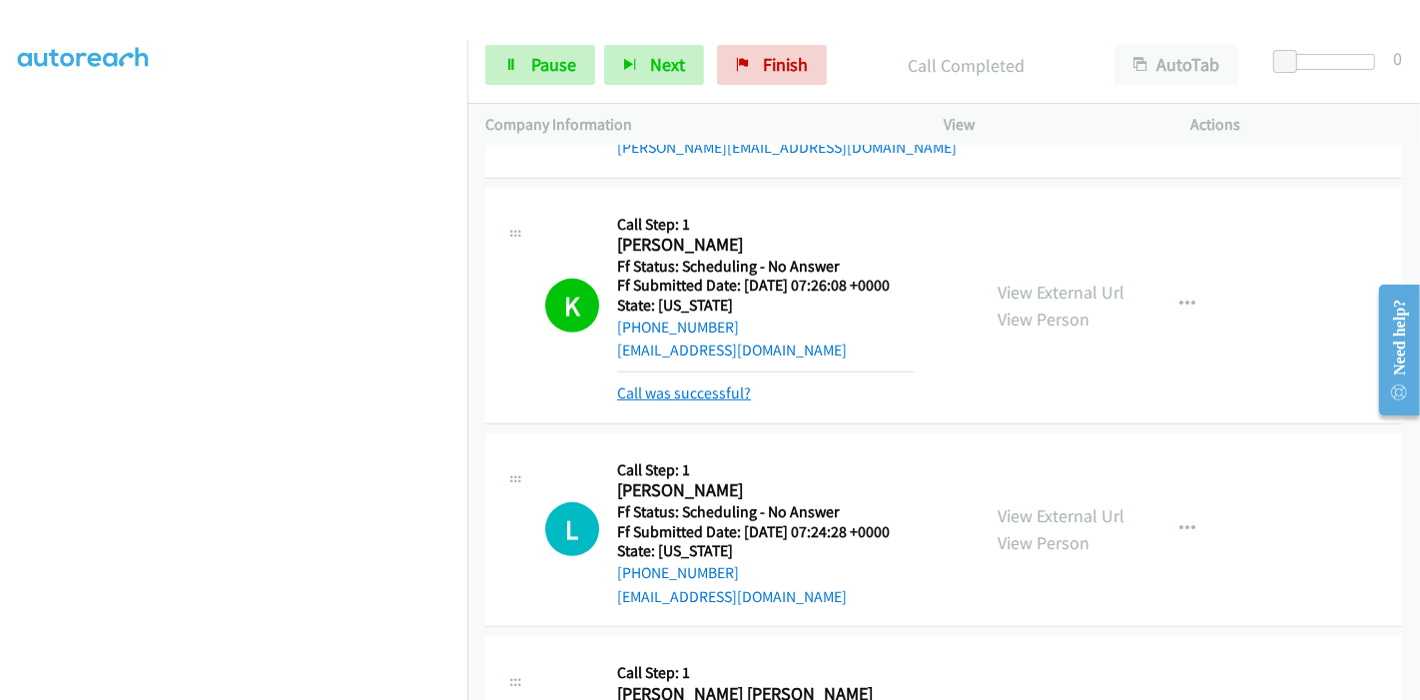
click at [653, 394] on link "Call was successful?" at bounding box center [684, 392] width 134 height 19
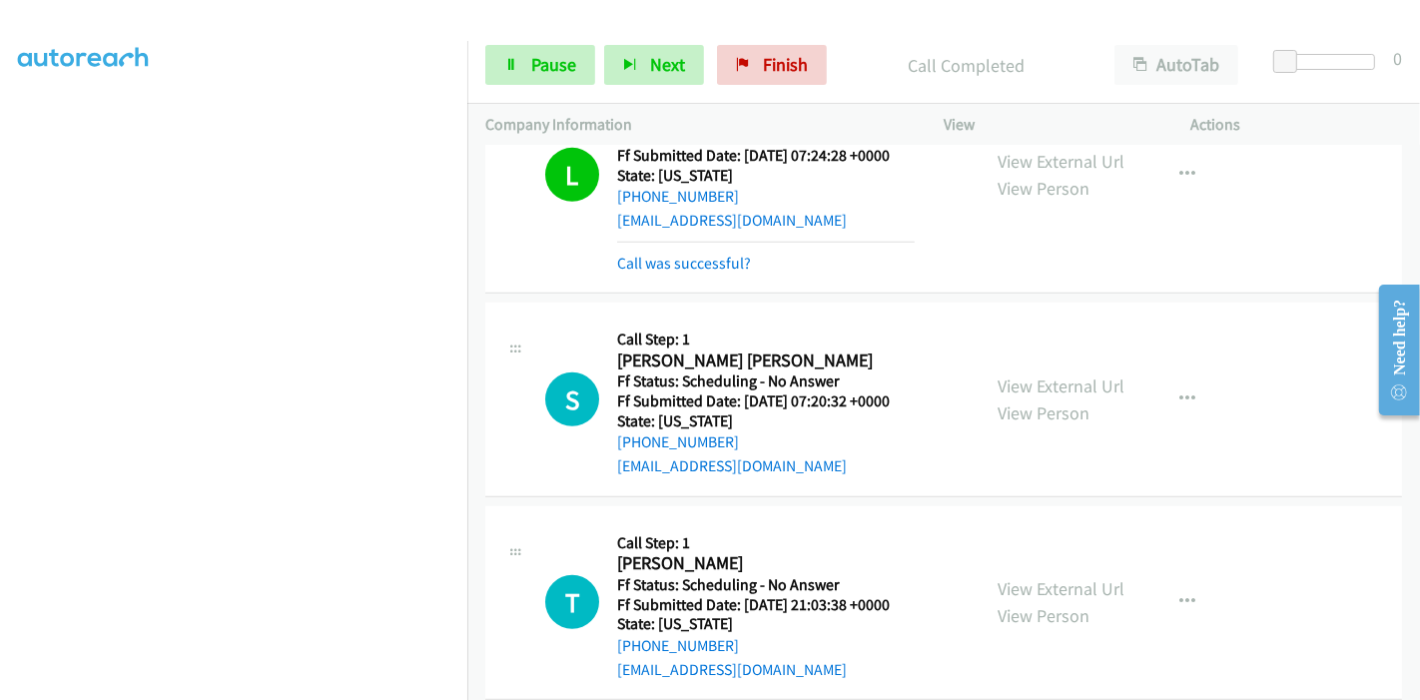
scroll to position [1129, 0]
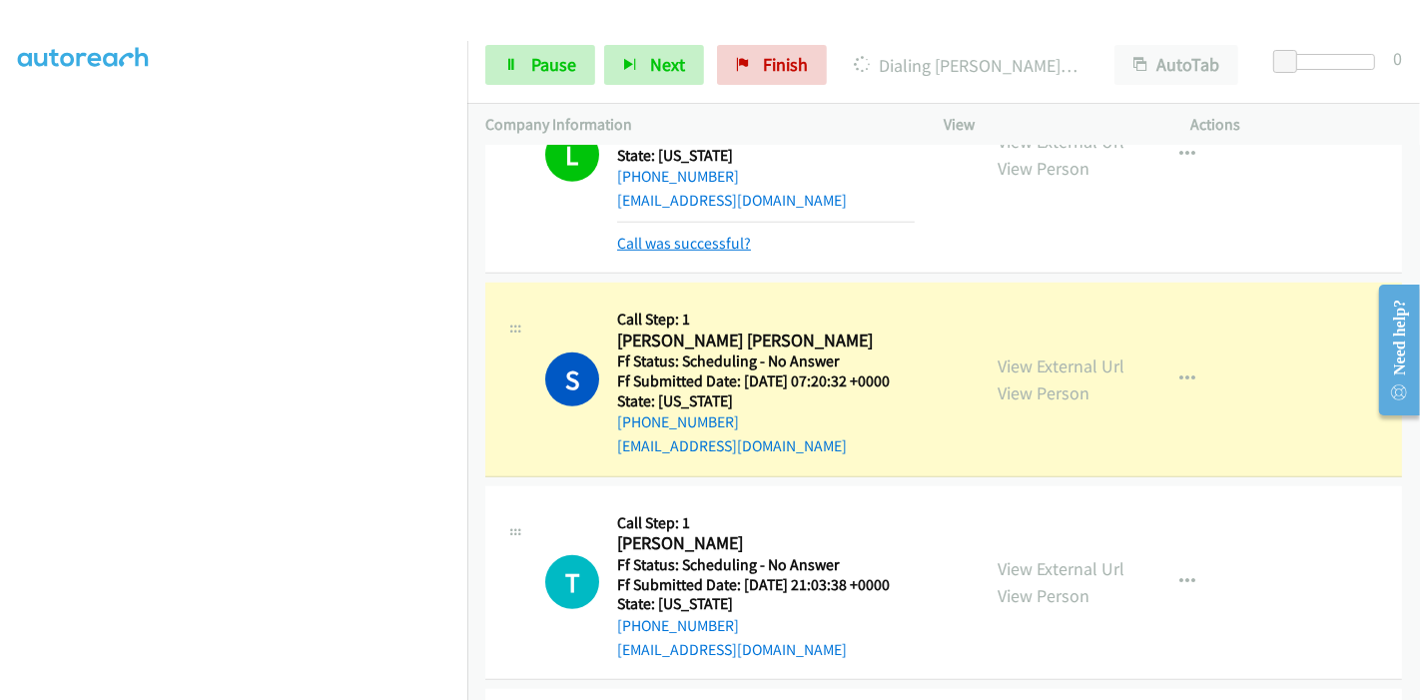
click at [689, 240] on link "Call was successful?" at bounding box center [684, 243] width 134 height 19
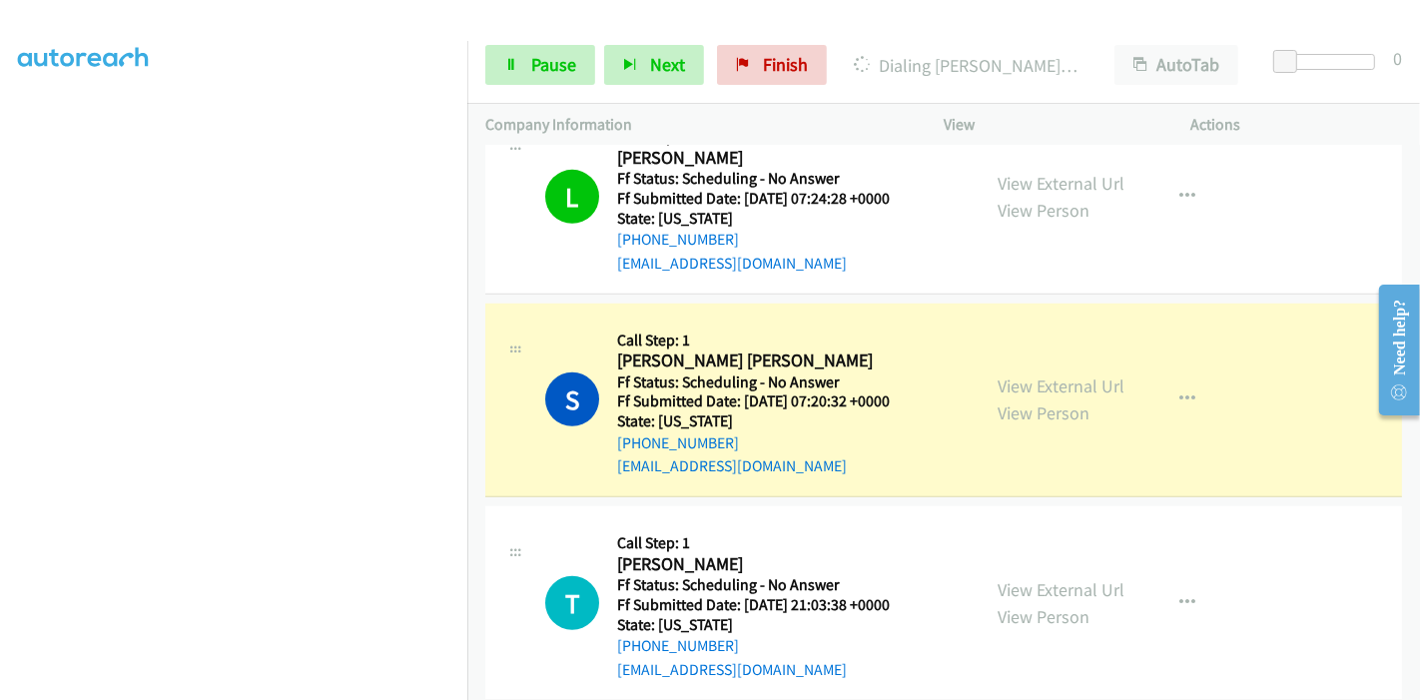
scroll to position [999, 0]
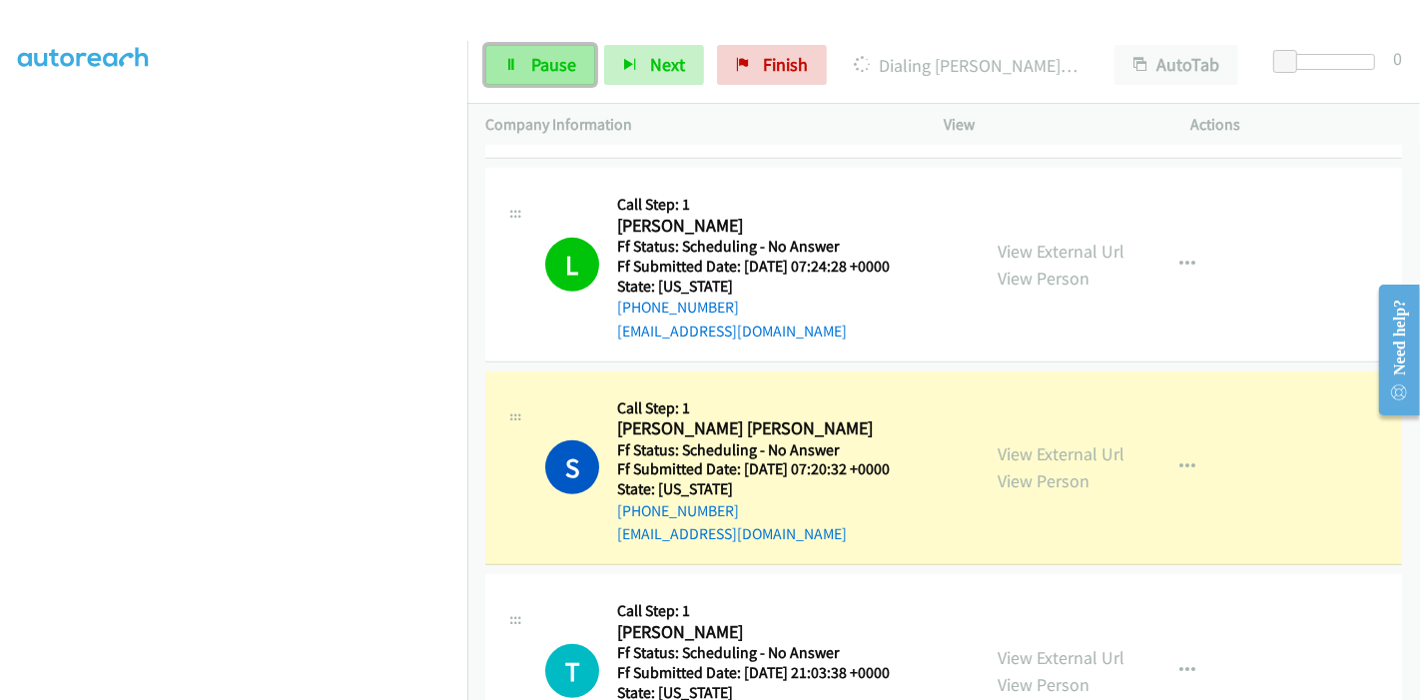
click at [533, 68] on span "Pause" at bounding box center [553, 64] width 45 height 23
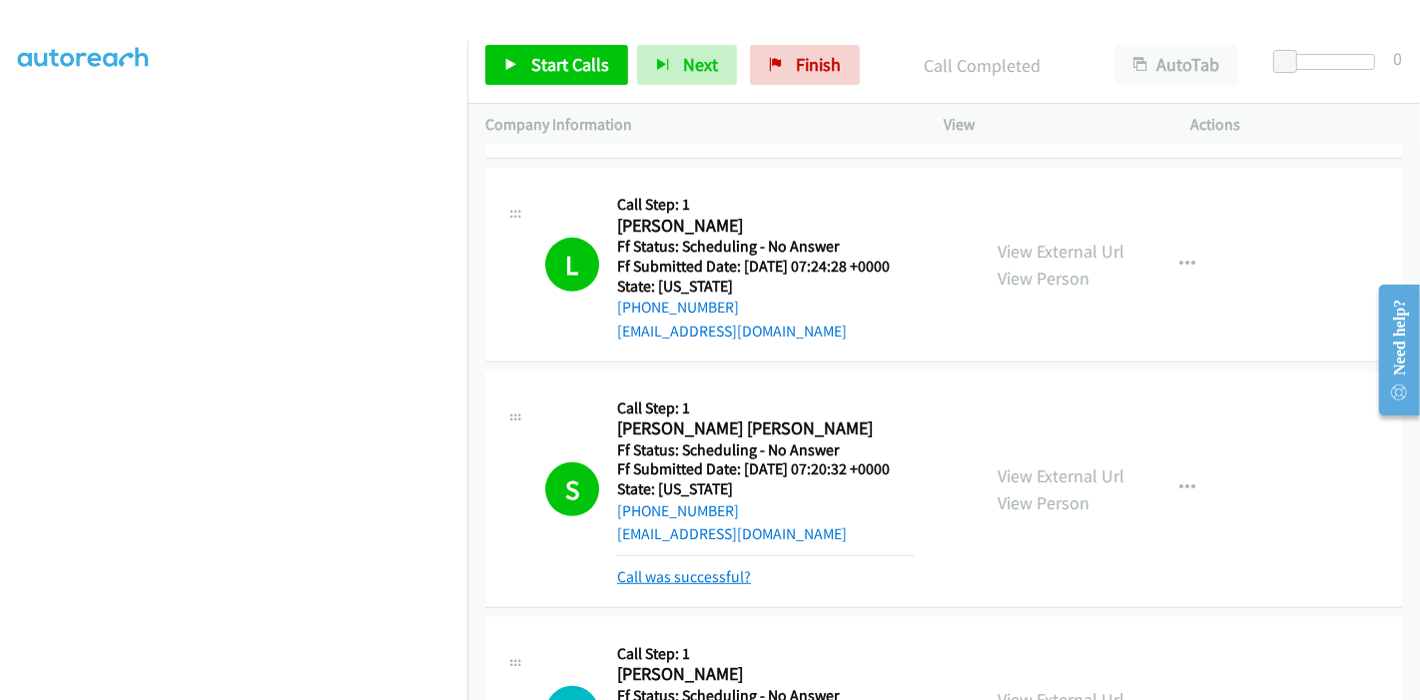
click at [716, 570] on link "Call was successful?" at bounding box center [684, 576] width 134 height 19
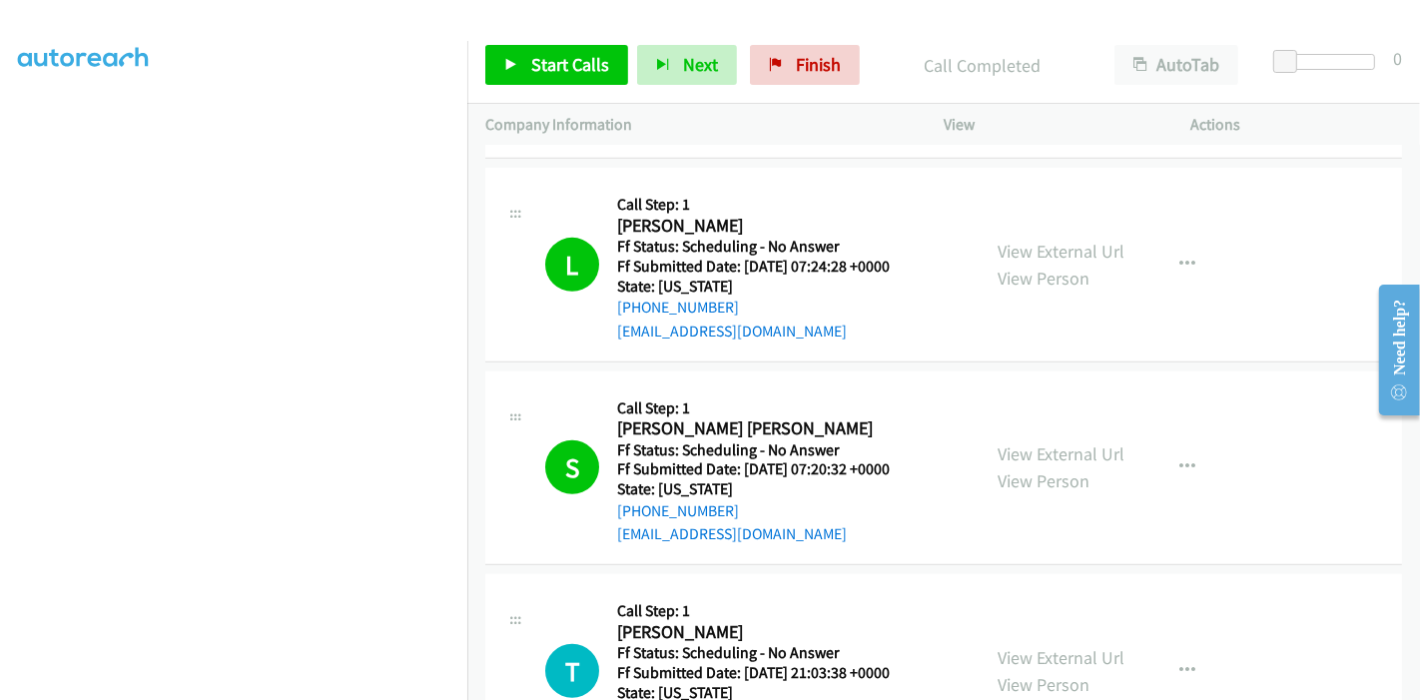
scroll to position [1331, 0]
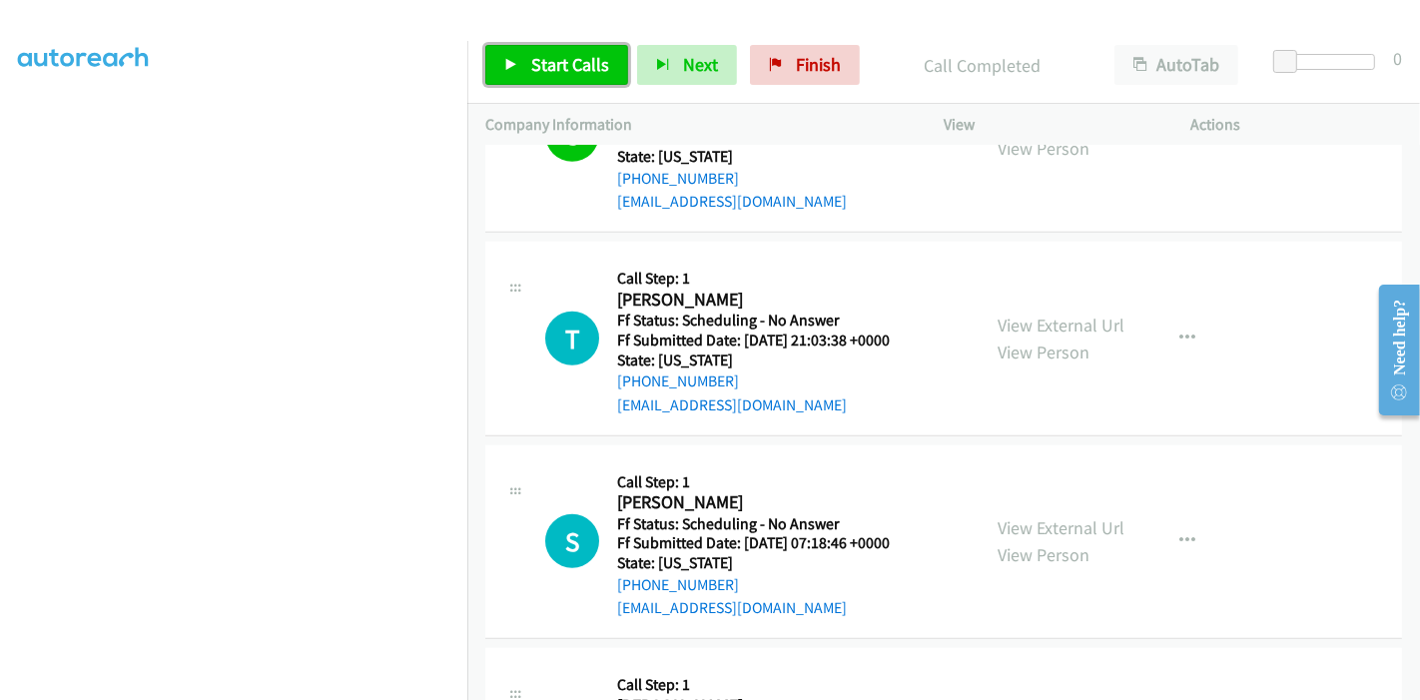
click at [564, 63] on span "Start Calls" at bounding box center [570, 64] width 78 height 23
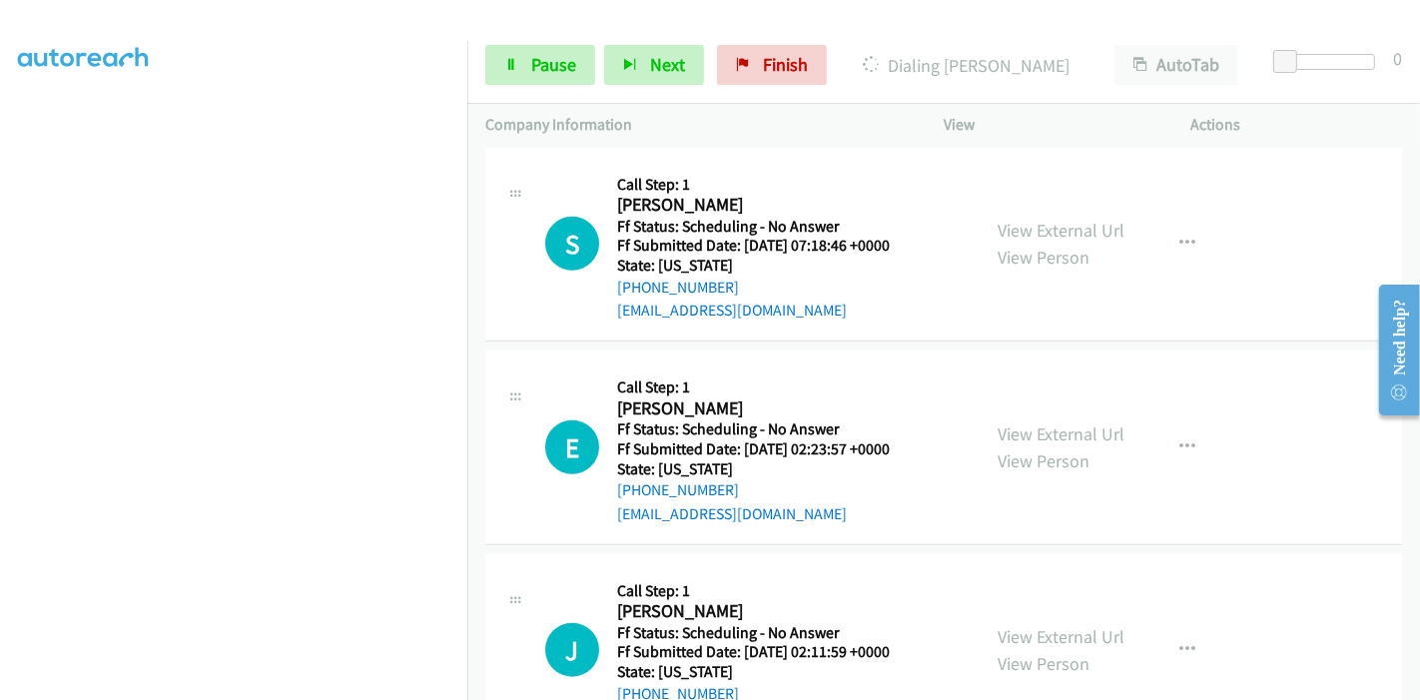
scroll to position [1664, 0]
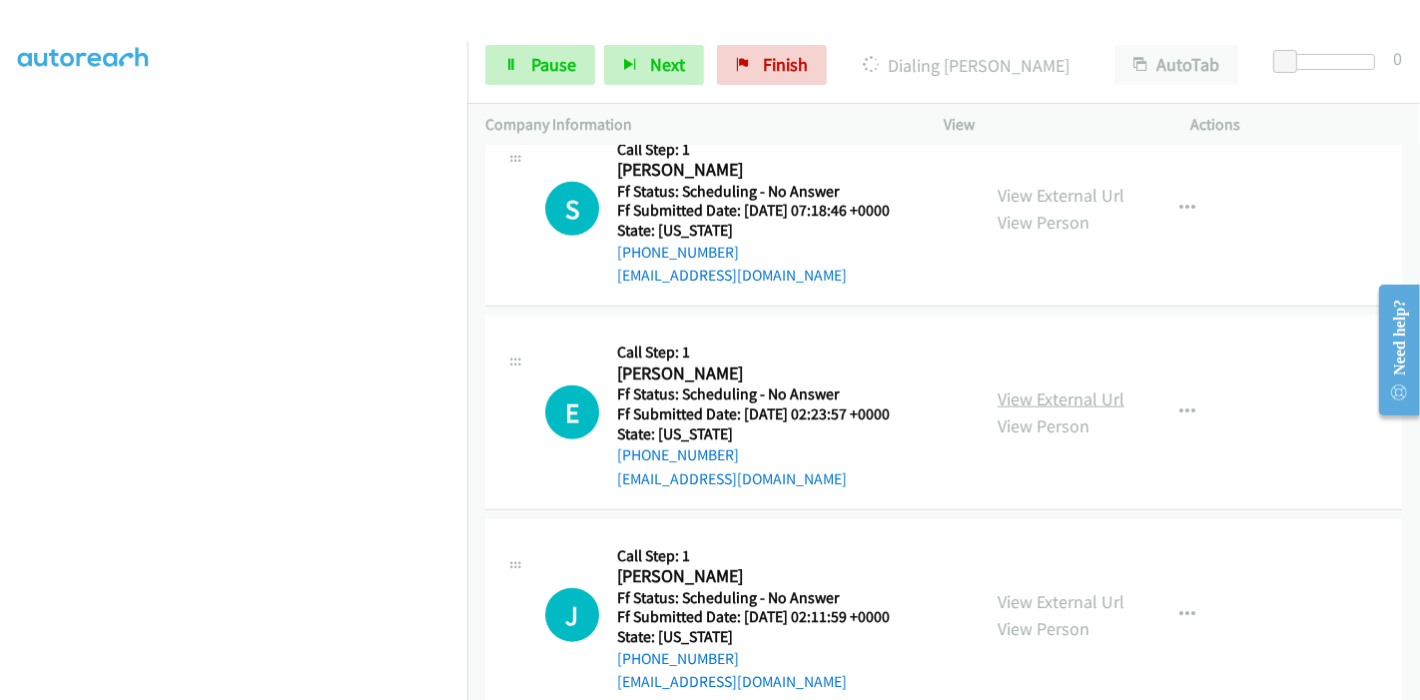
click at [1073, 402] on link "View External Url" at bounding box center [1061, 398] width 127 height 23
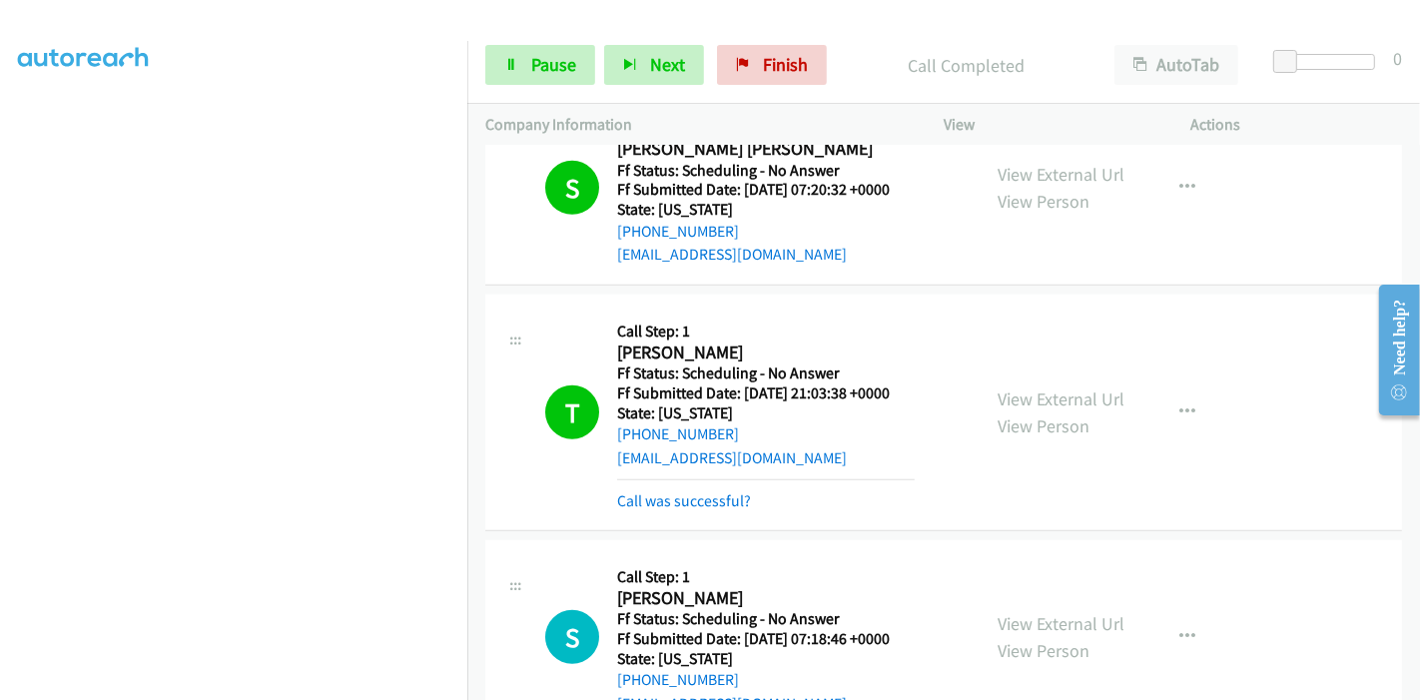
scroll to position [1373, 0]
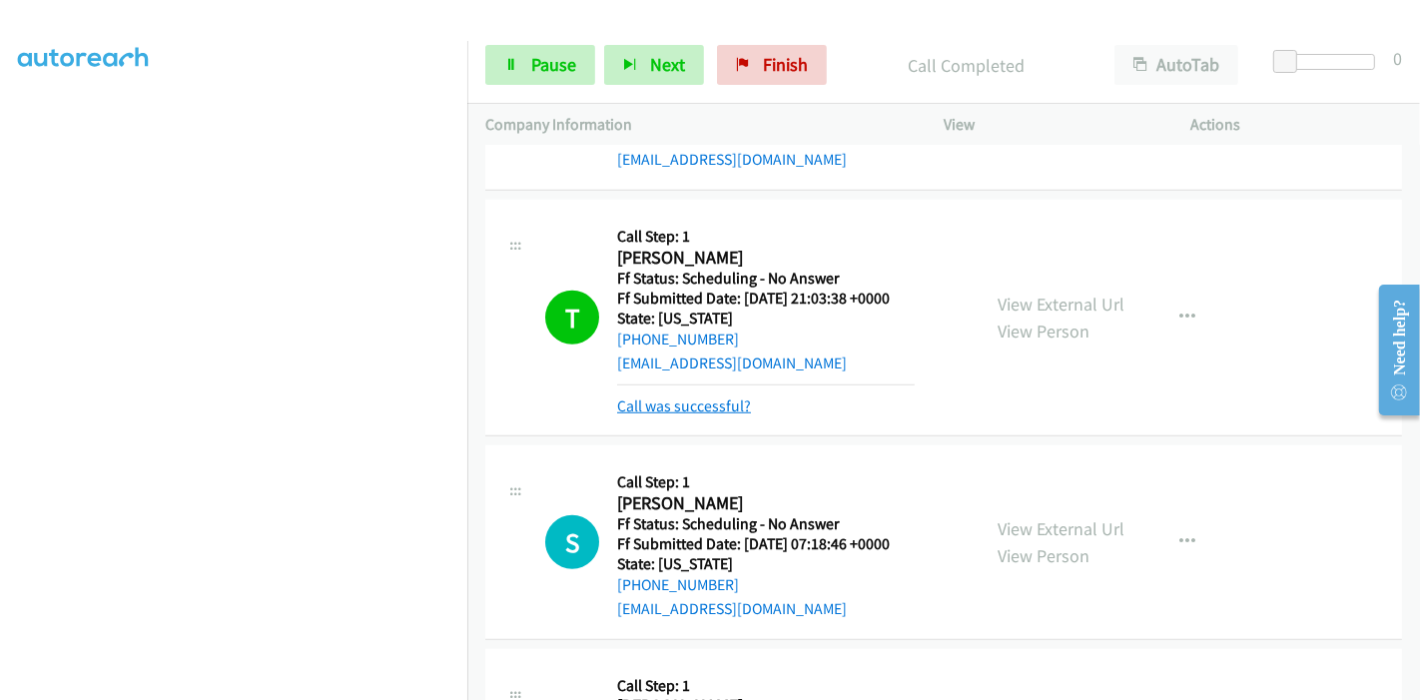
click at [682, 406] on link "Call was successful?" at bounding box center [684, 405] width 134 height 19
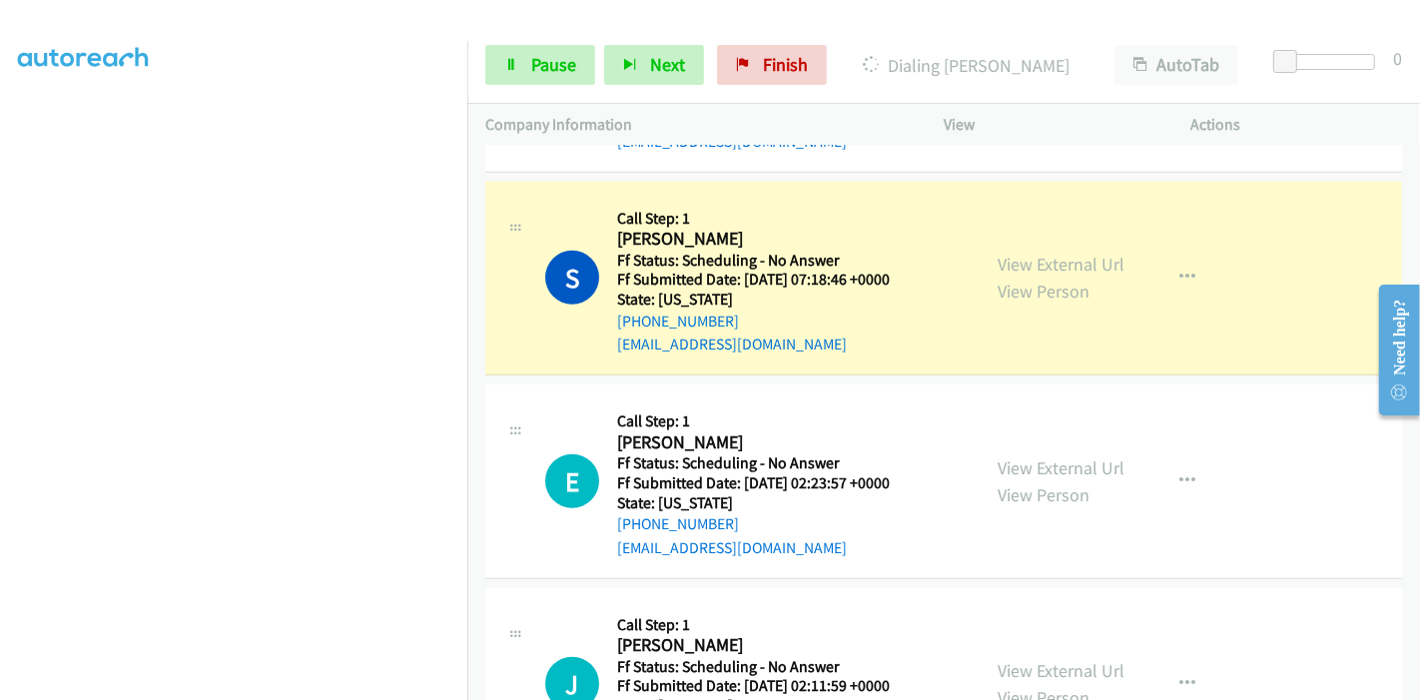
scroll to position [0, 0]
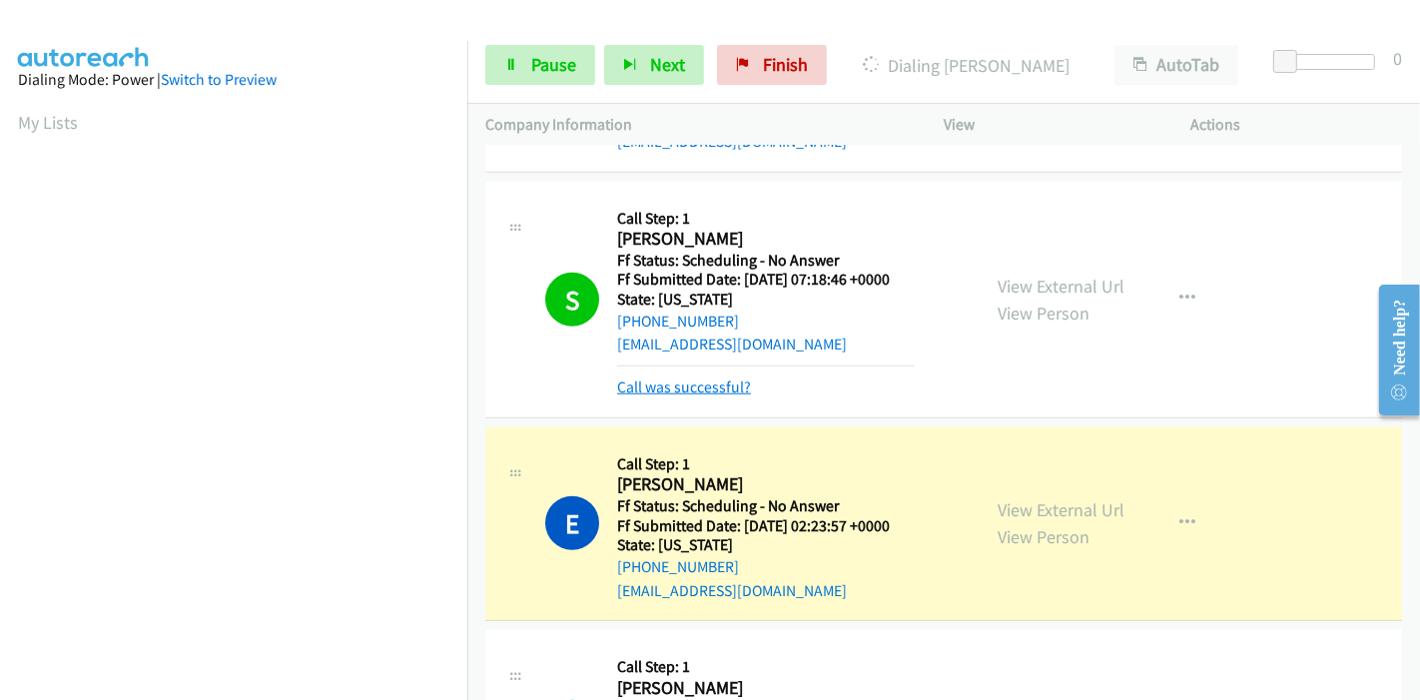
click at [656, 383] on link "Call was successful?" at bounding box center [684, 386] width 134 height 19
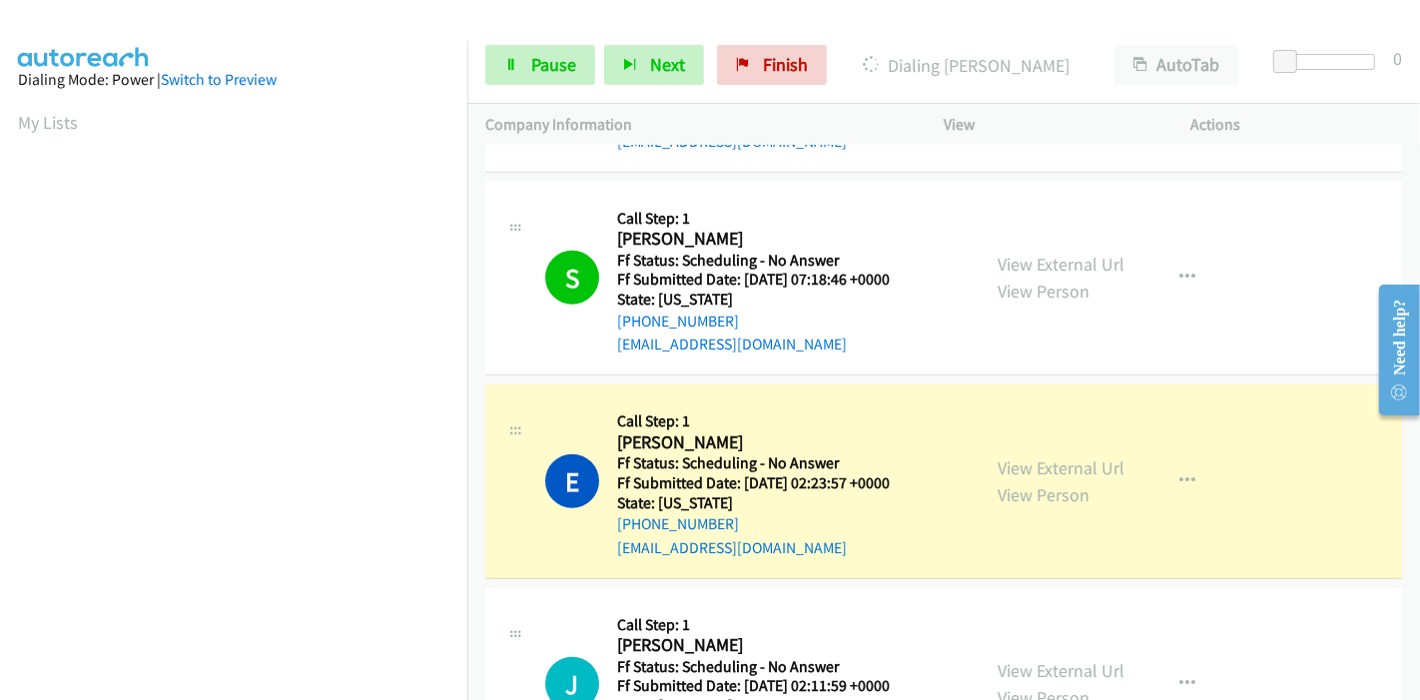
scroll to position [1817, 0]
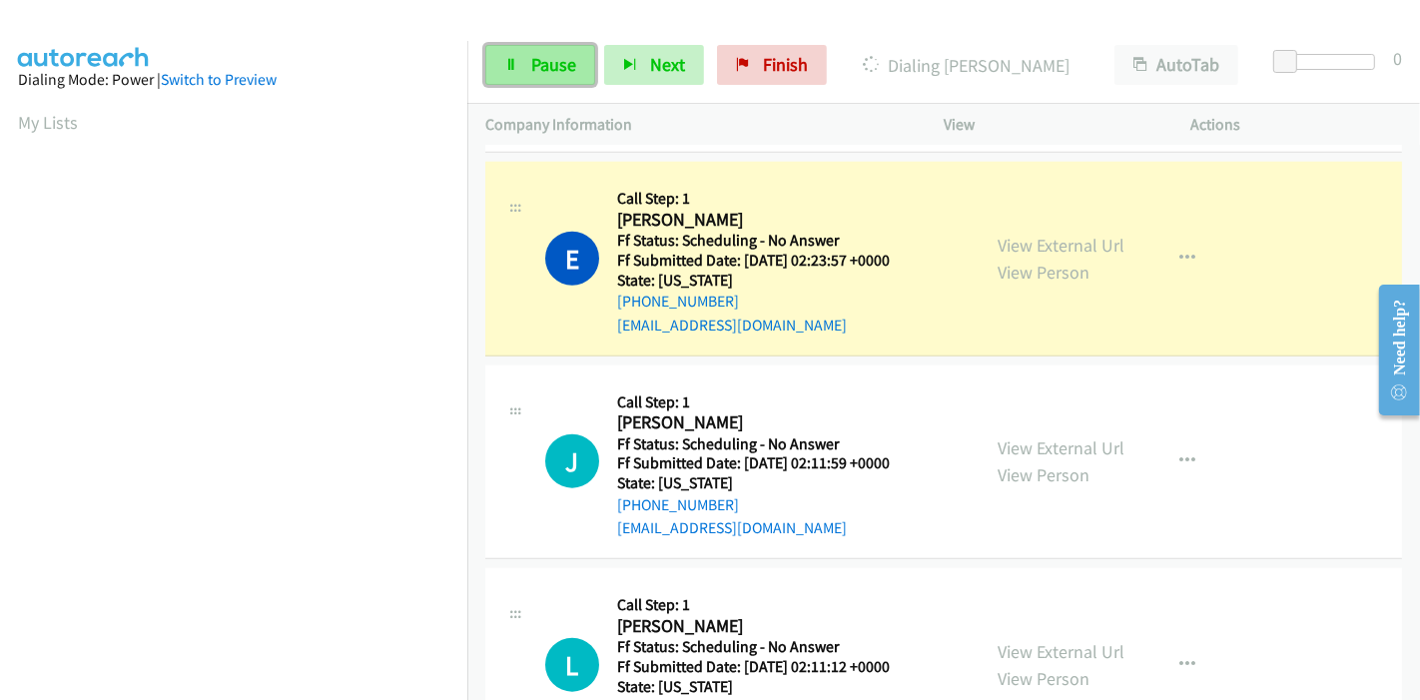
click at [528, 60] on link "Pause" at bounding box center [540, 65] width 110 height 40
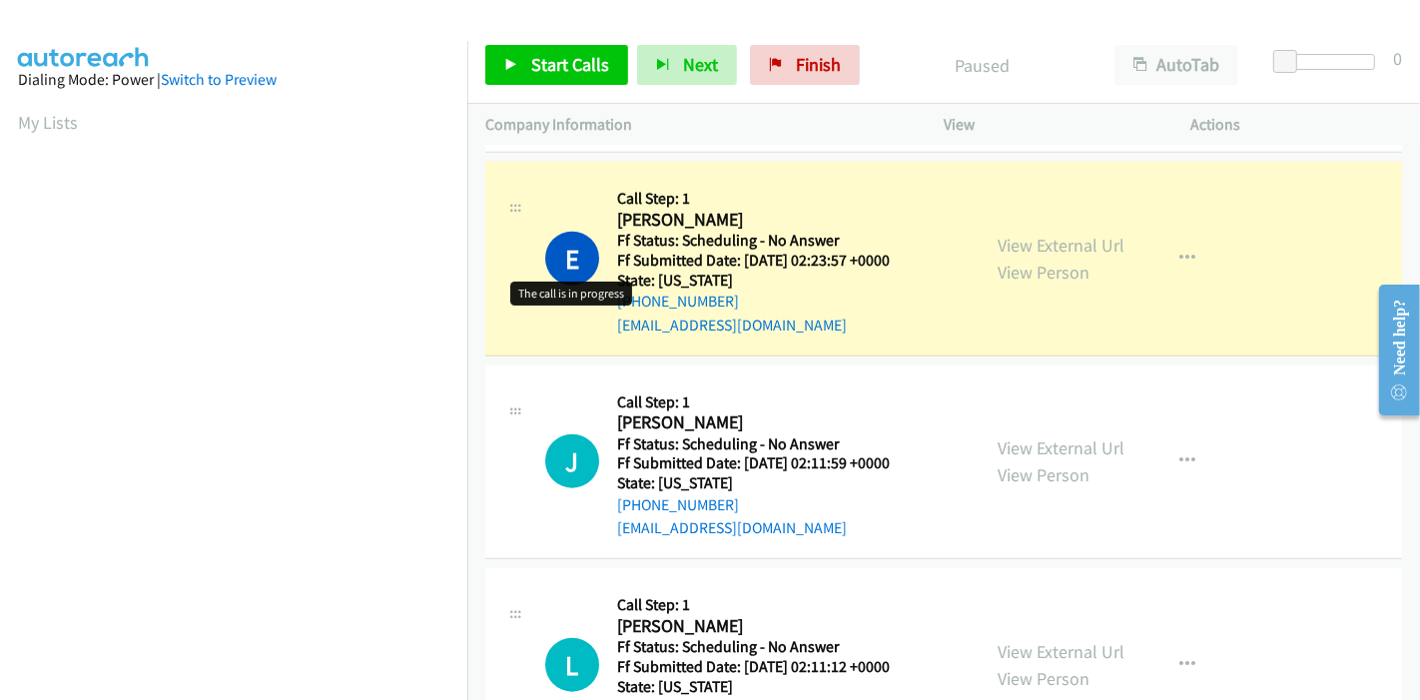
scroll to position [421, 0]
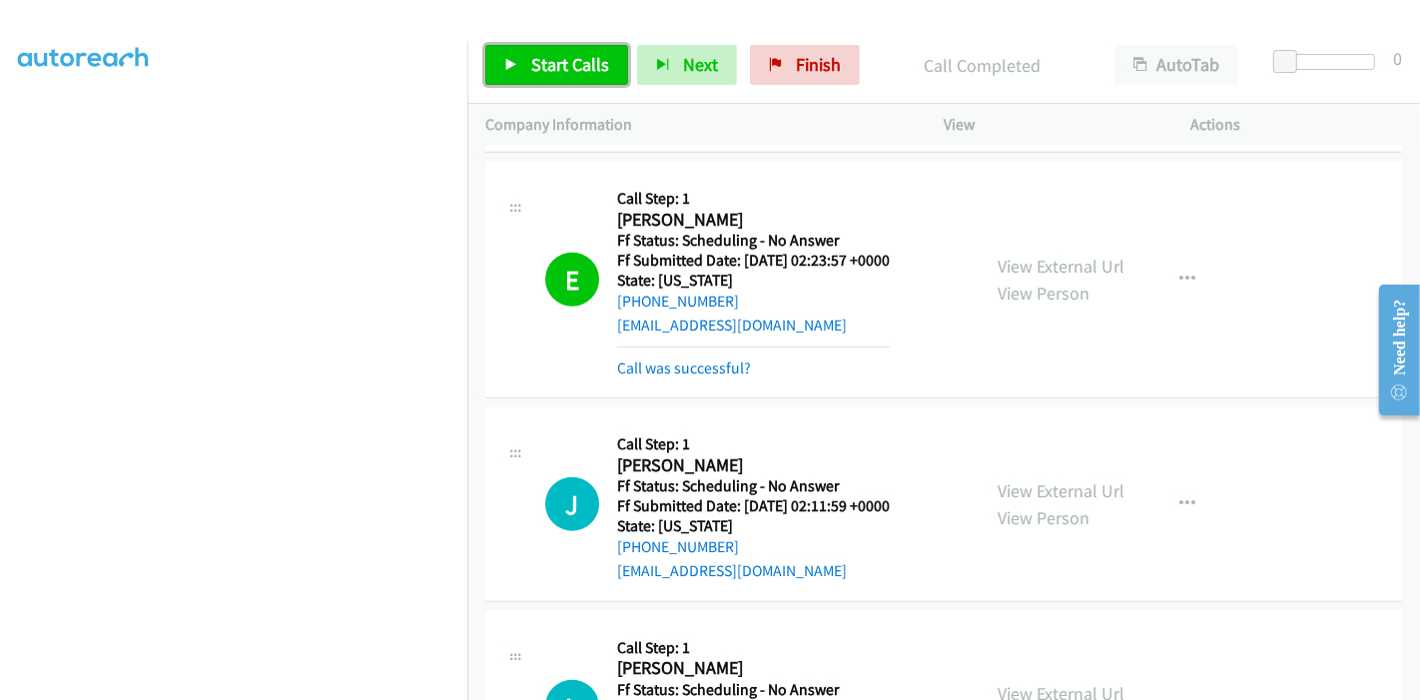
click at [578, 68] on span "Start Calls" at bounding box center [570, 64] width 78 height 23
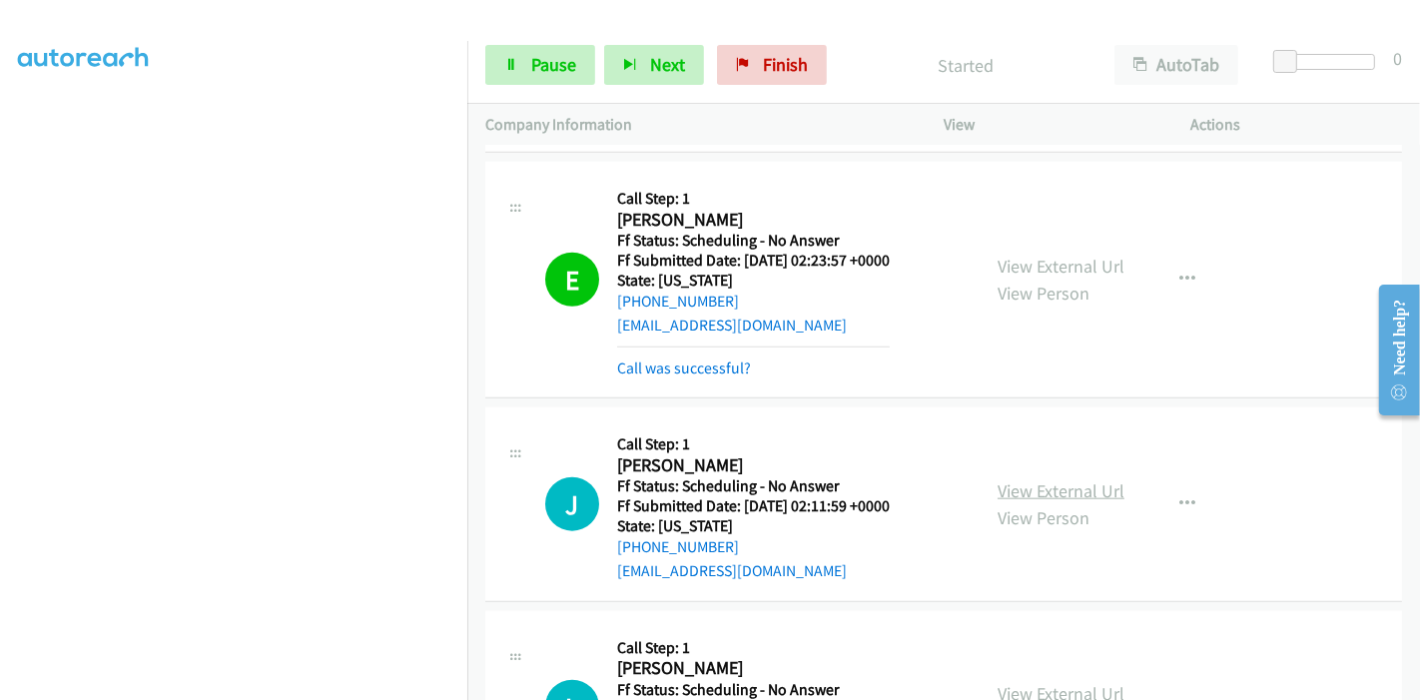
click at [1021, 482] on link "View External Url" at bounding box center [1061, 490] width 127 height 23
click at [642, 360] on link "Call was successful?" at bounding box center [684, 368] width 134 height 19
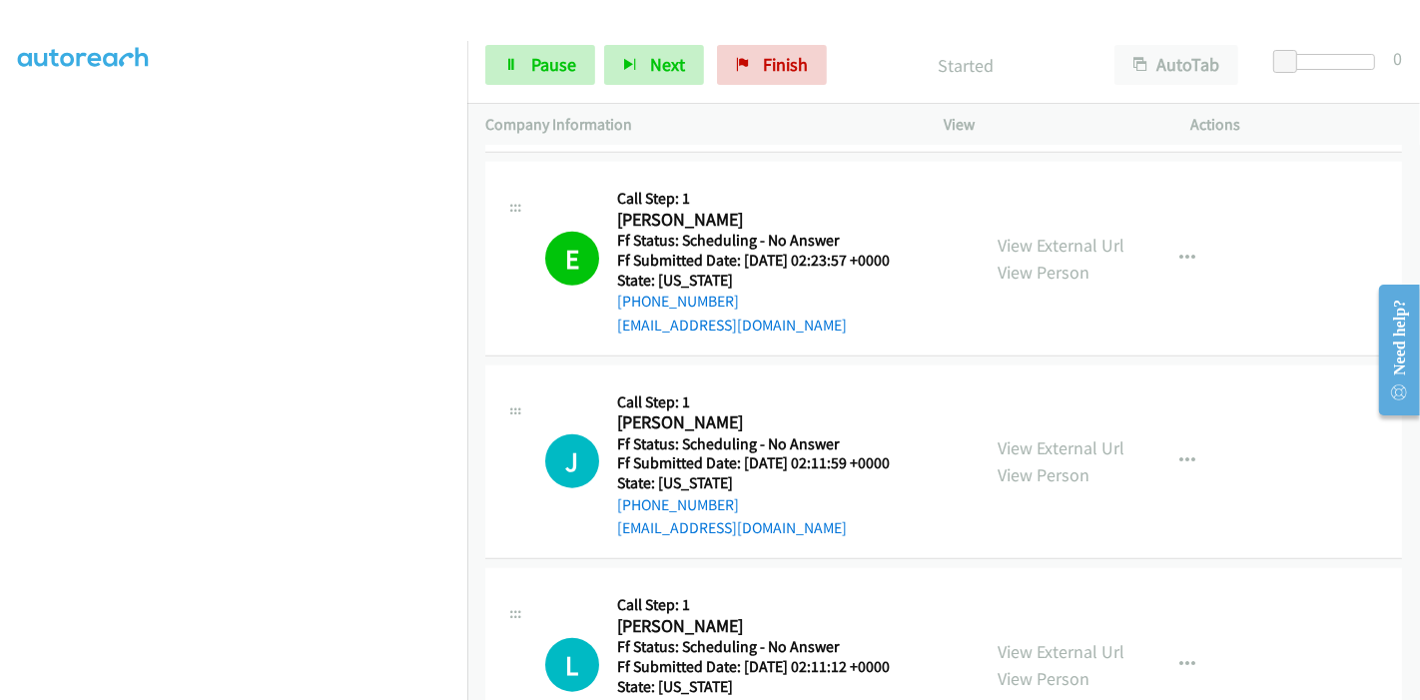
scroll to position [2039, 0]
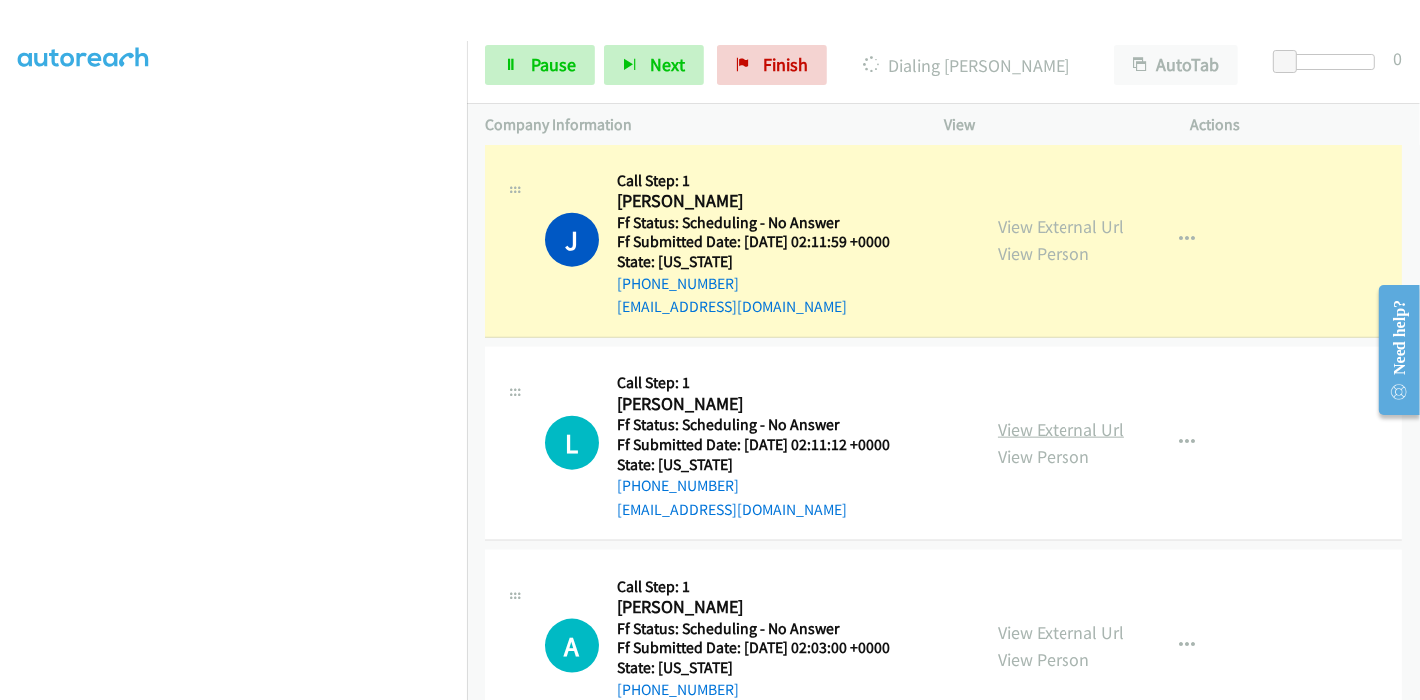
click at [1046, 428] on link "View External Url" at bounding box center [1061, 429] width 127 height 23
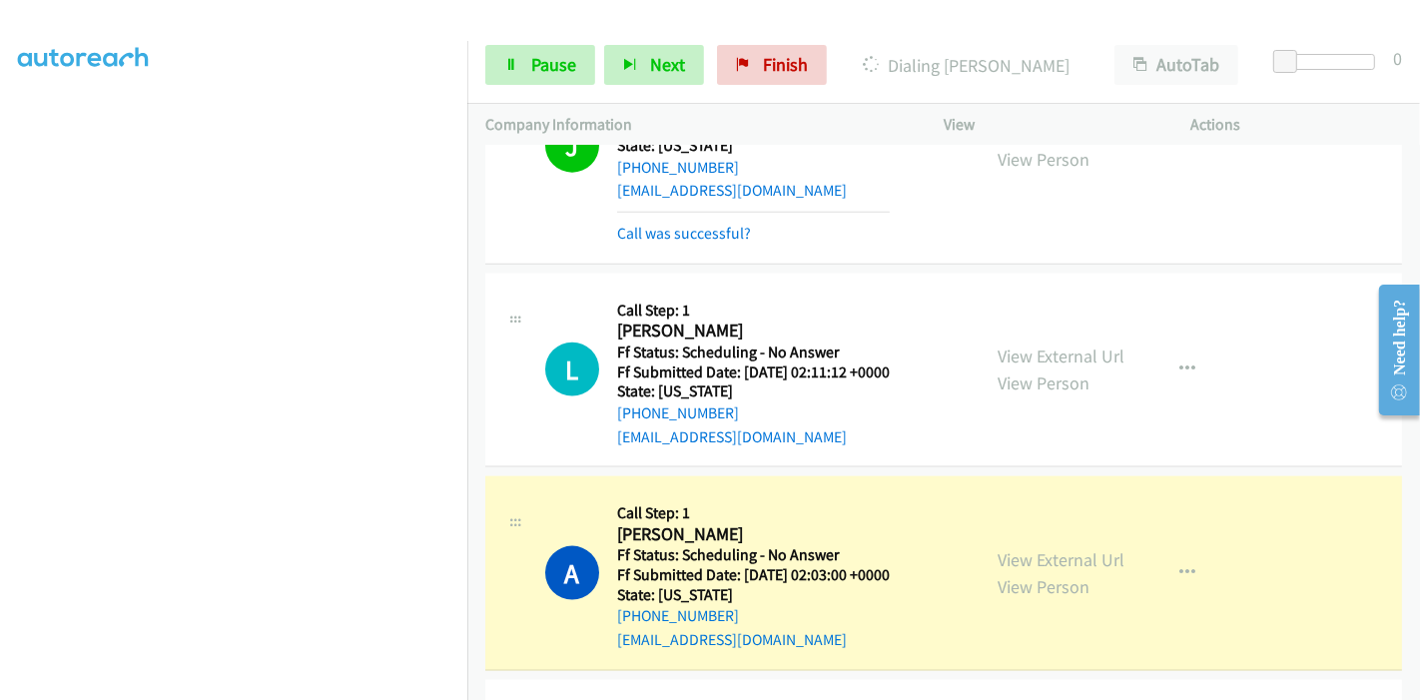
scroll to position [2372, 0]
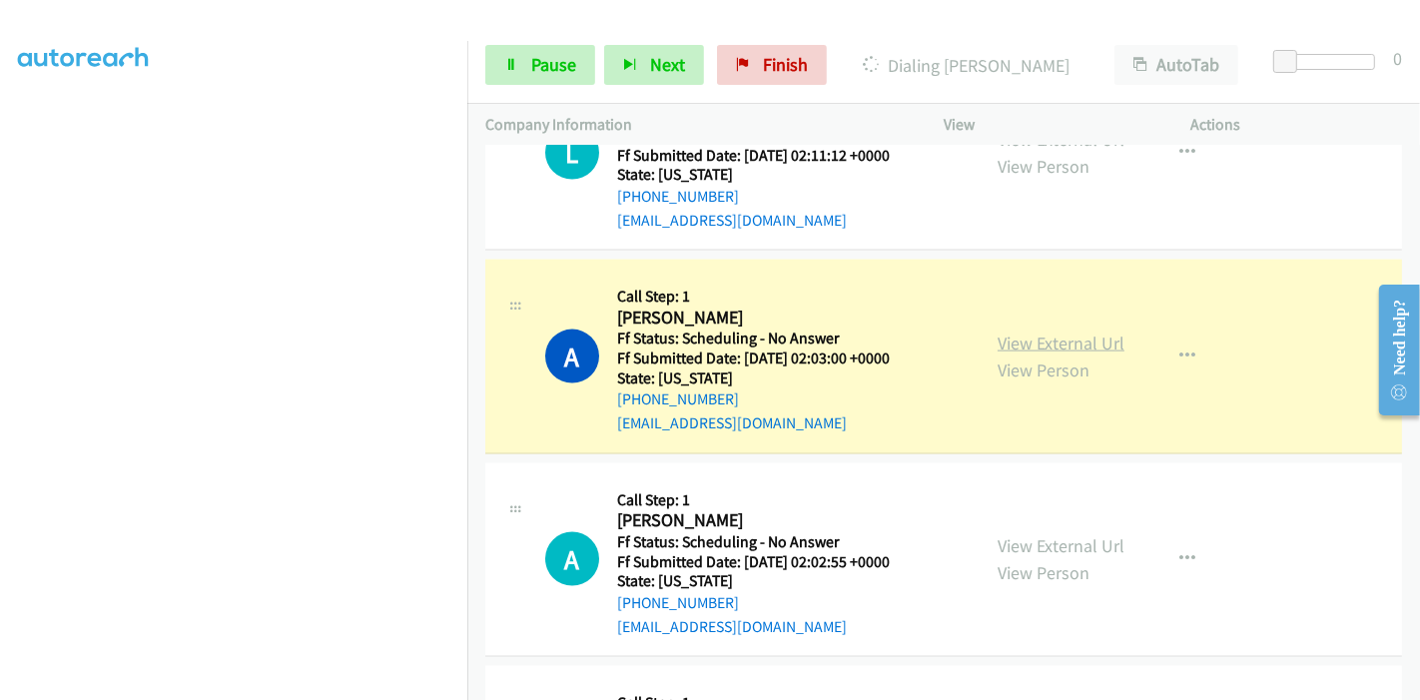
click at [1111, 339] on link "View External Url" at bounding box center [1061, 343] width 127 height 23
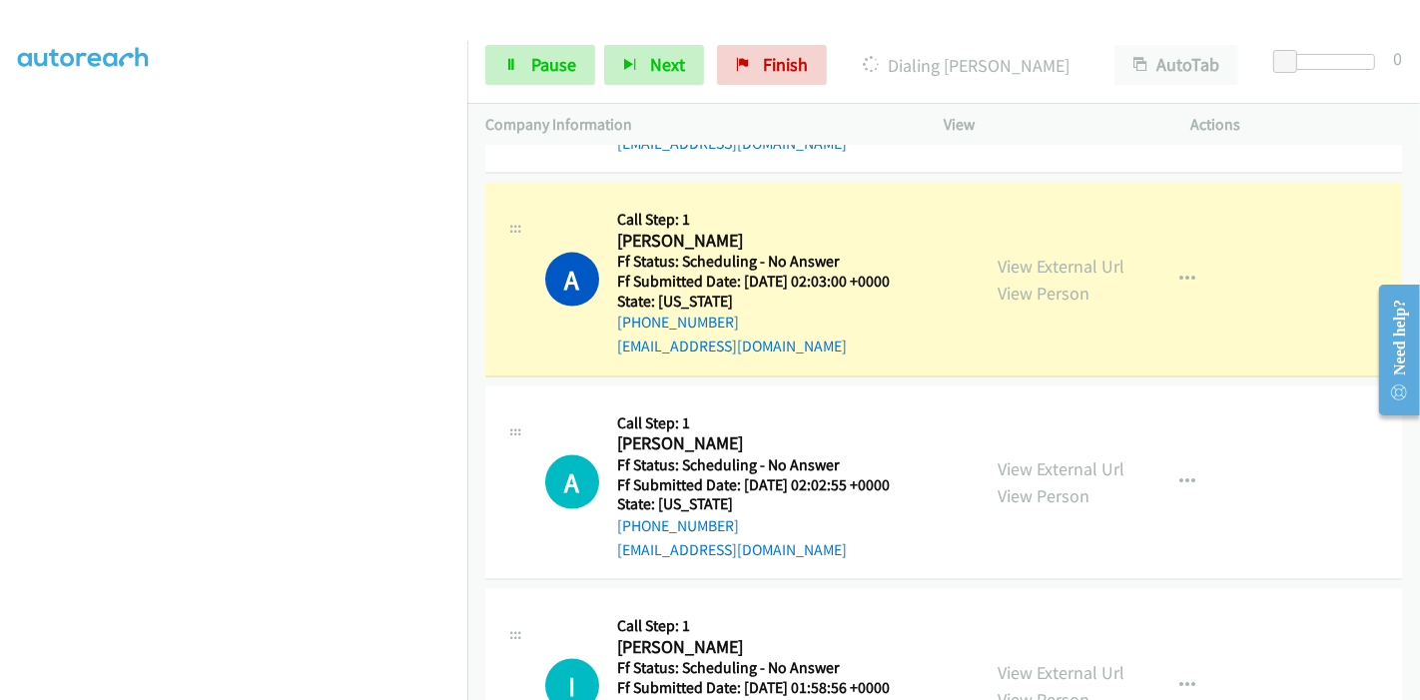
scroll to position [2483, 0]
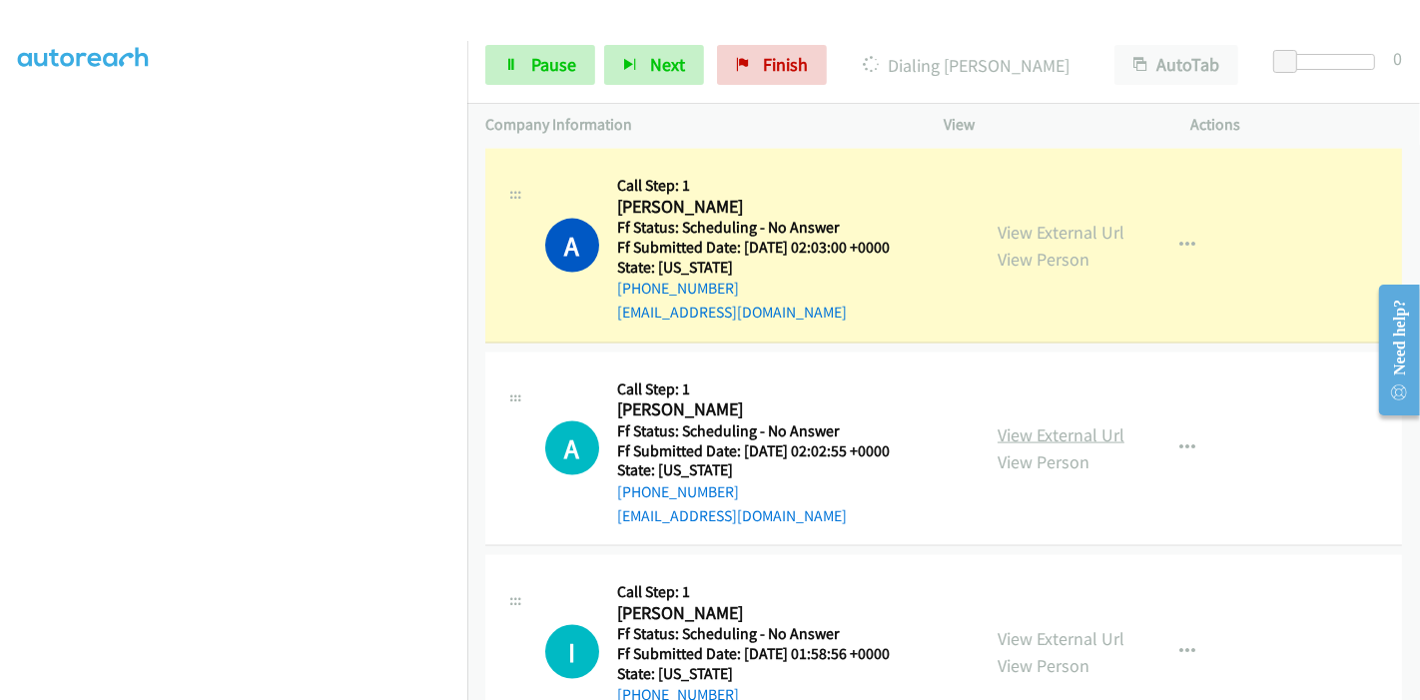
click at [1058, 429] on link "View External Url" at bounding box center [1061, 434] width 127 height 23
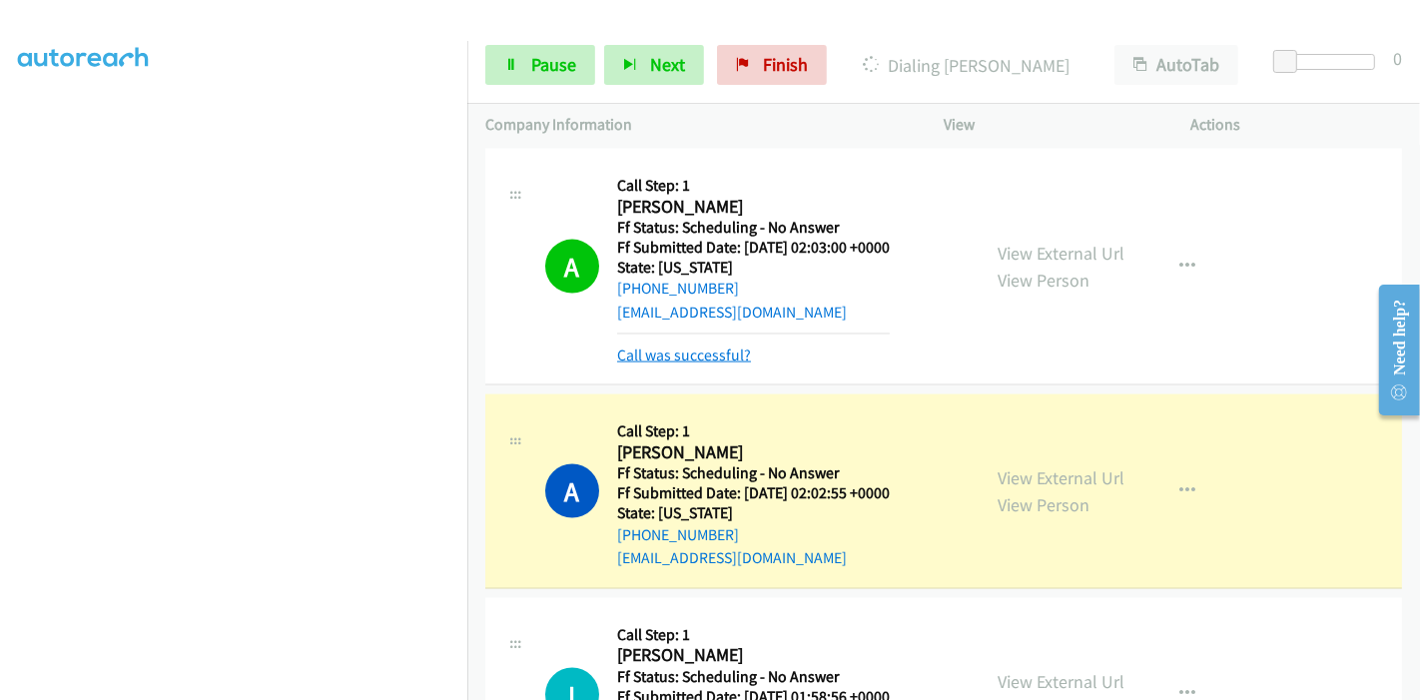
click at [671, 347] on link "Call was successful?" at bounding box center [684, 355] width 134 height 19
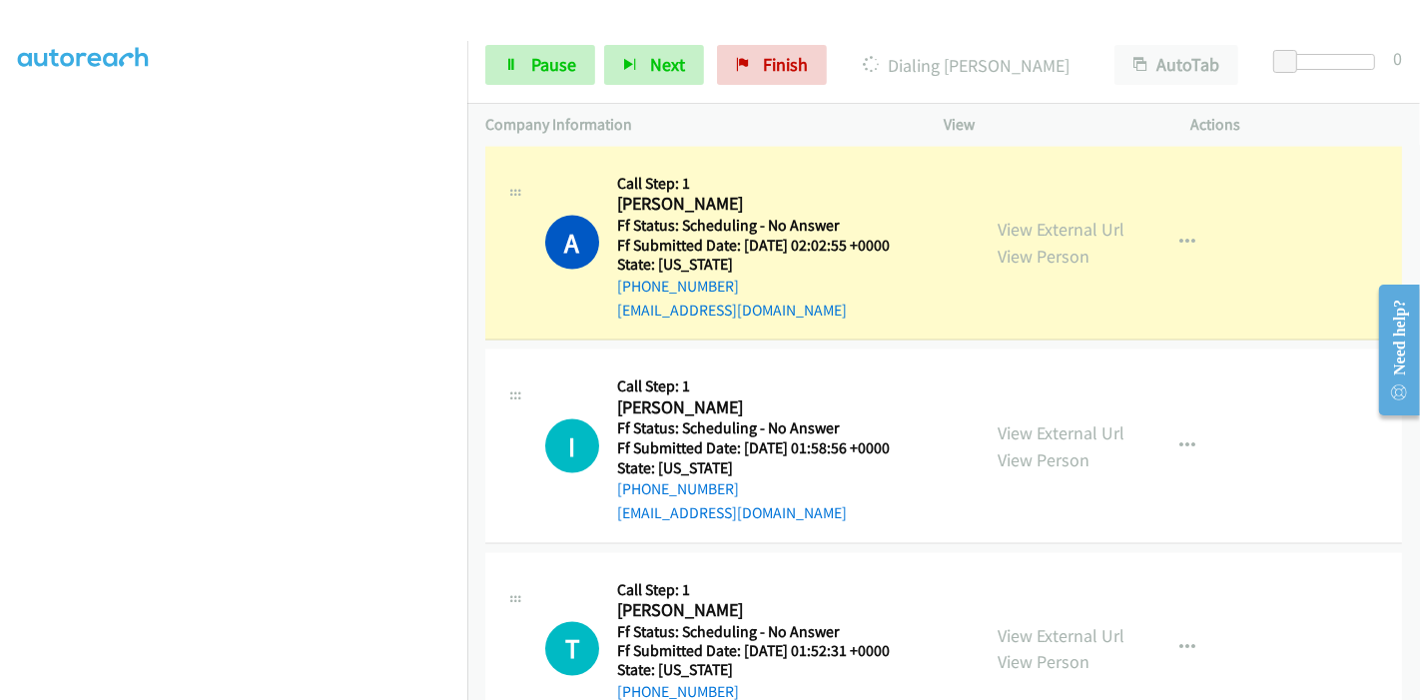
scroll to position [2704, 0]
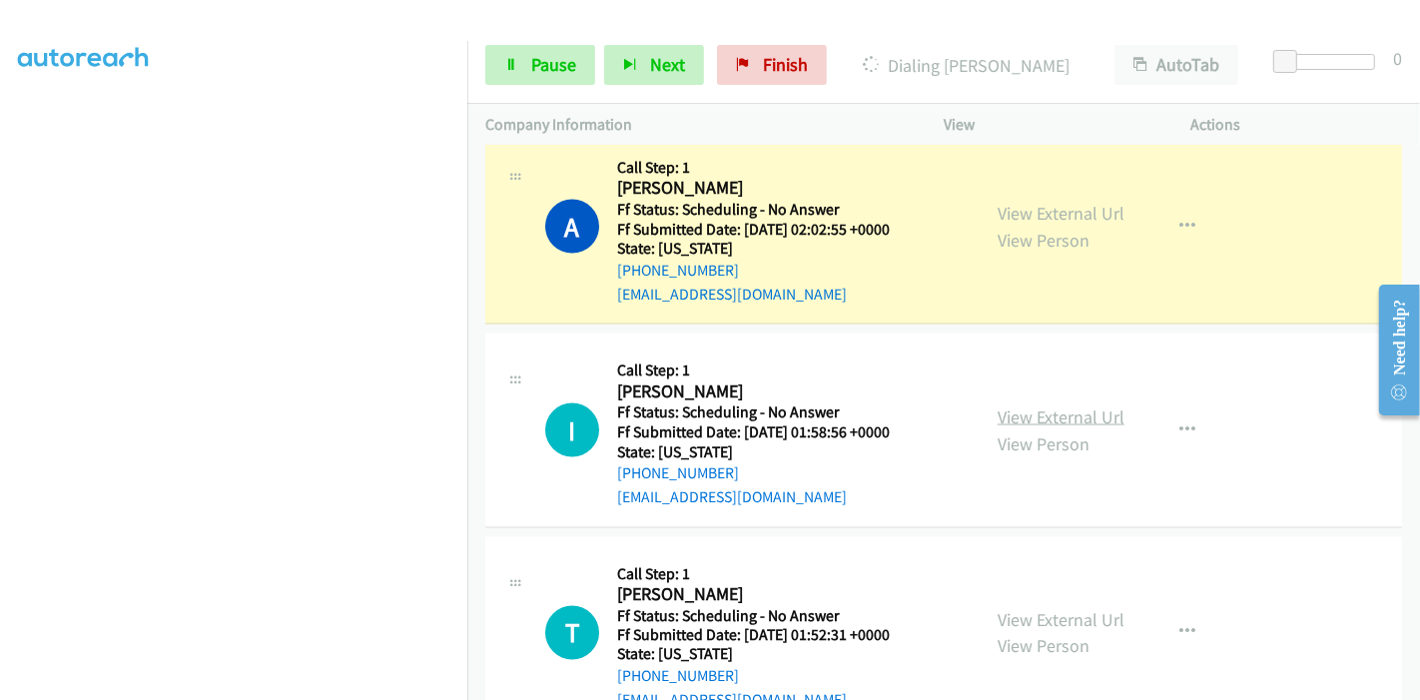
click at [1029, 406] on link "View External Url" at bounding box center [1061, 416] width 127 height 23
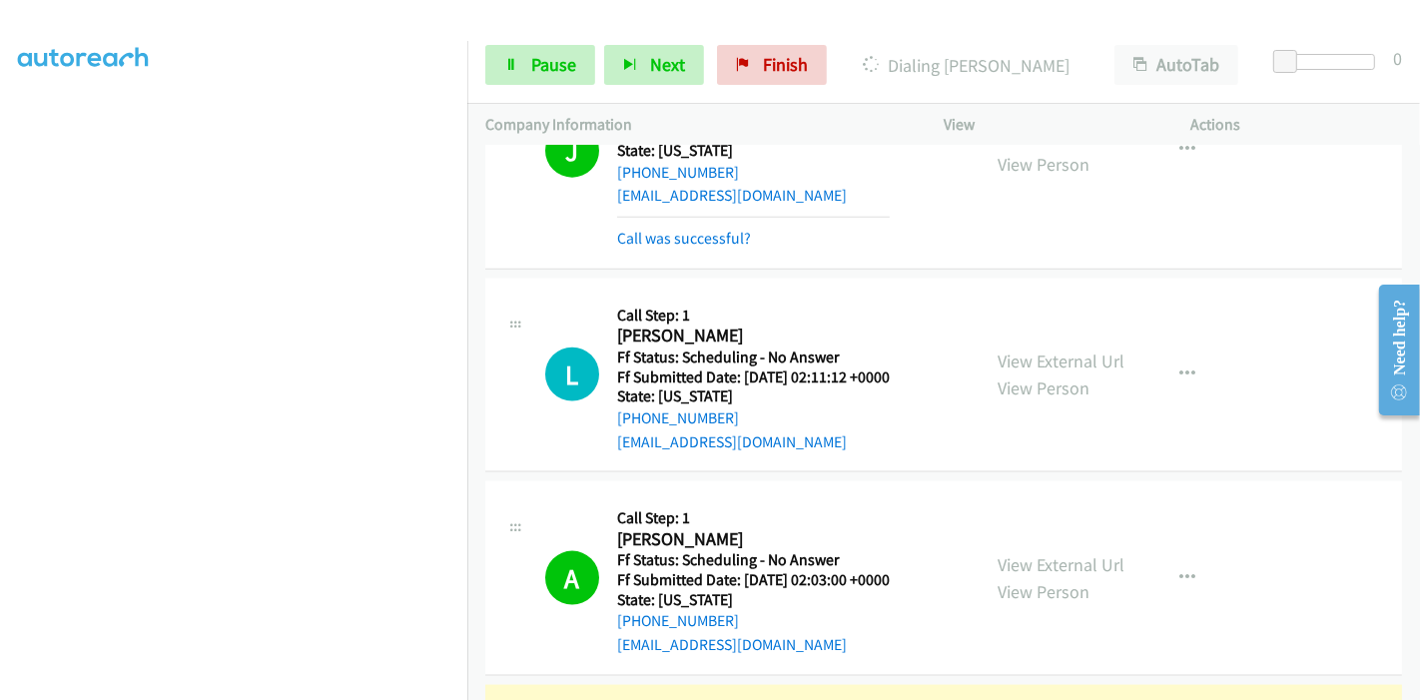
scroll to position [2593, 0]
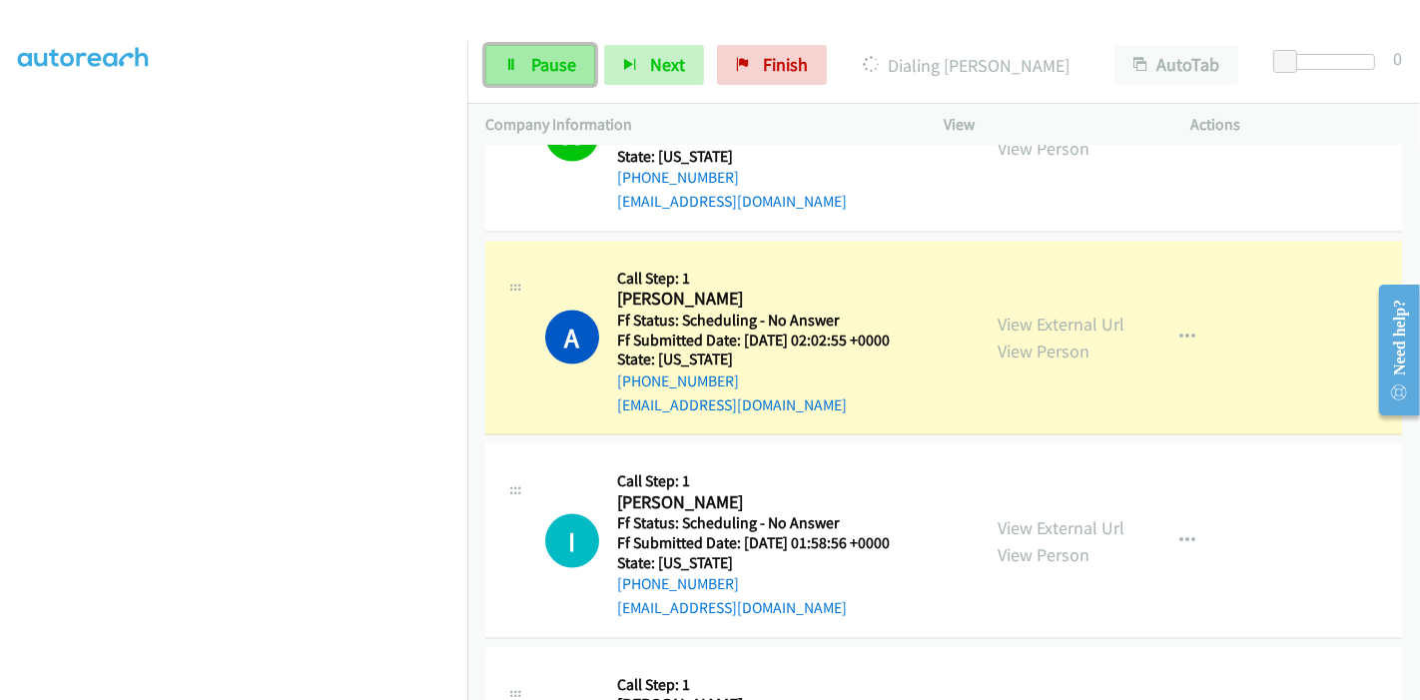
click at [524, 72] on link "Pause" at bounding box center [540, 65] width 110 height 40
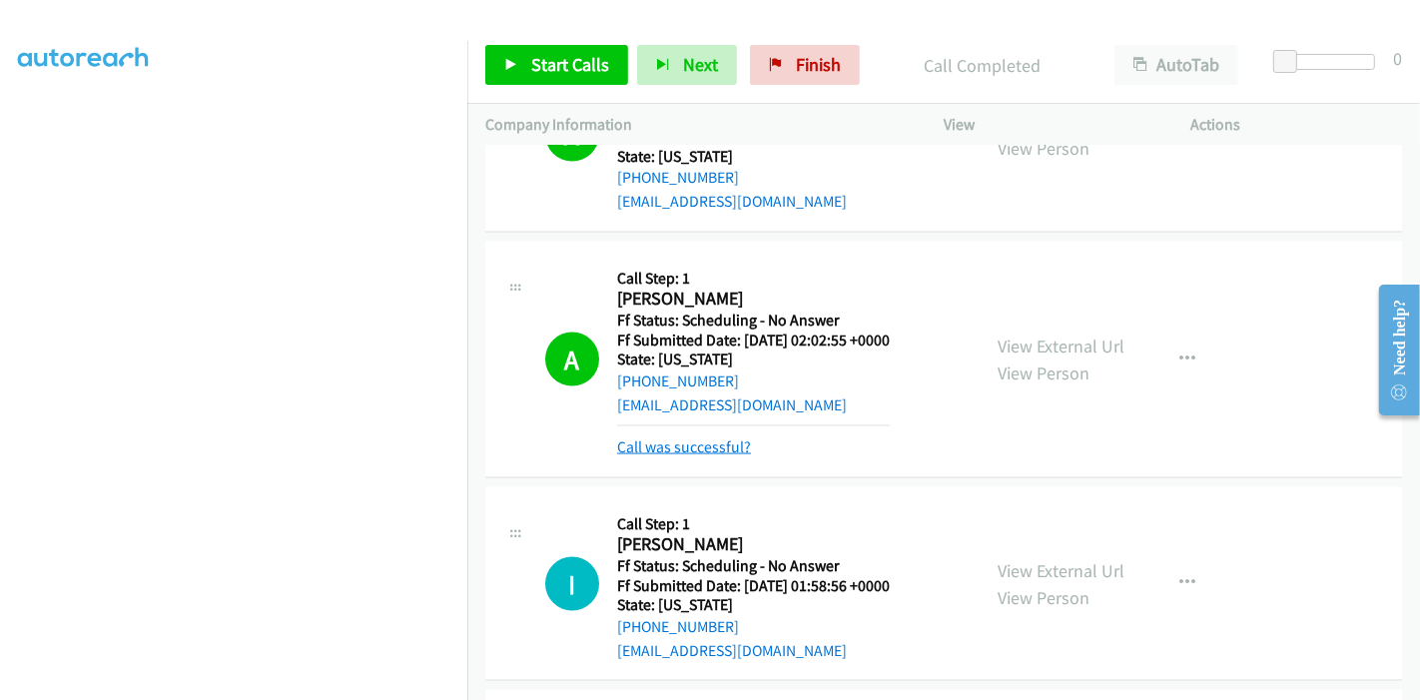
click at [710, 439] on link "Call was successful?" at bounding box center [684, 446] width 134 height 19
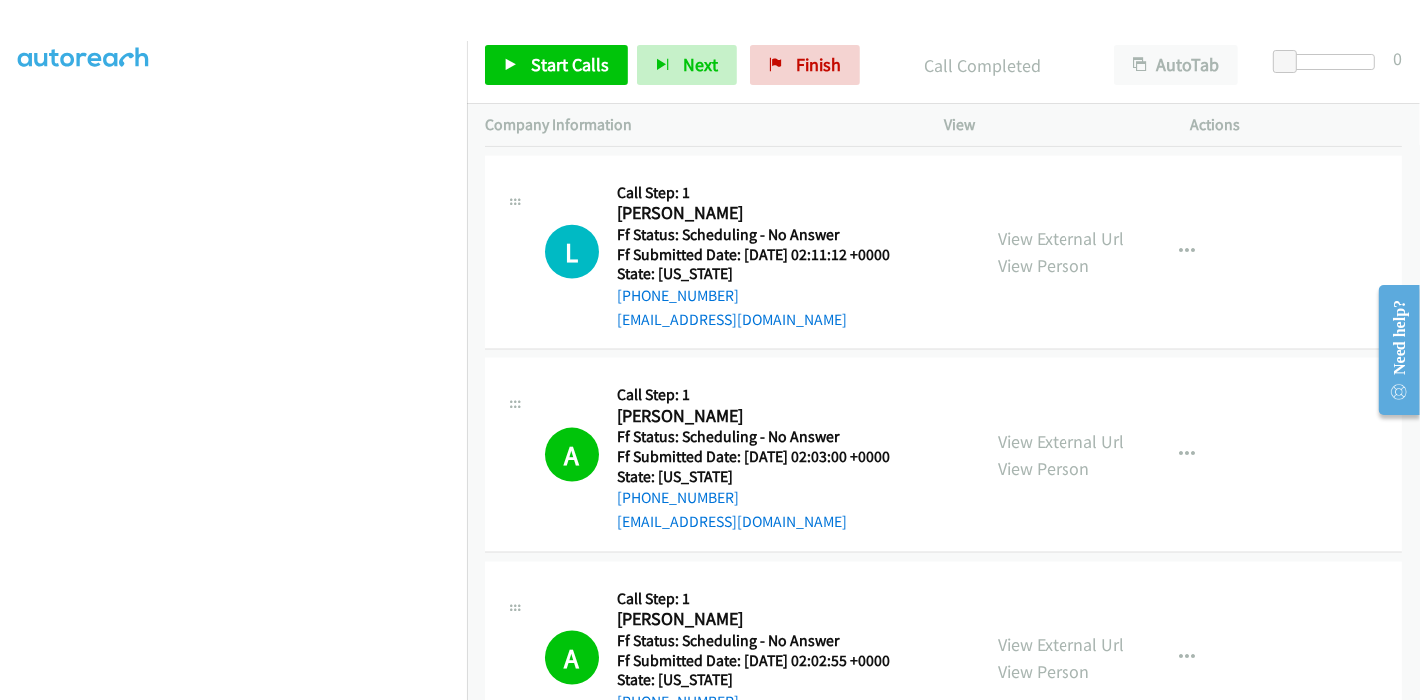
scroll to position [2261, 0]
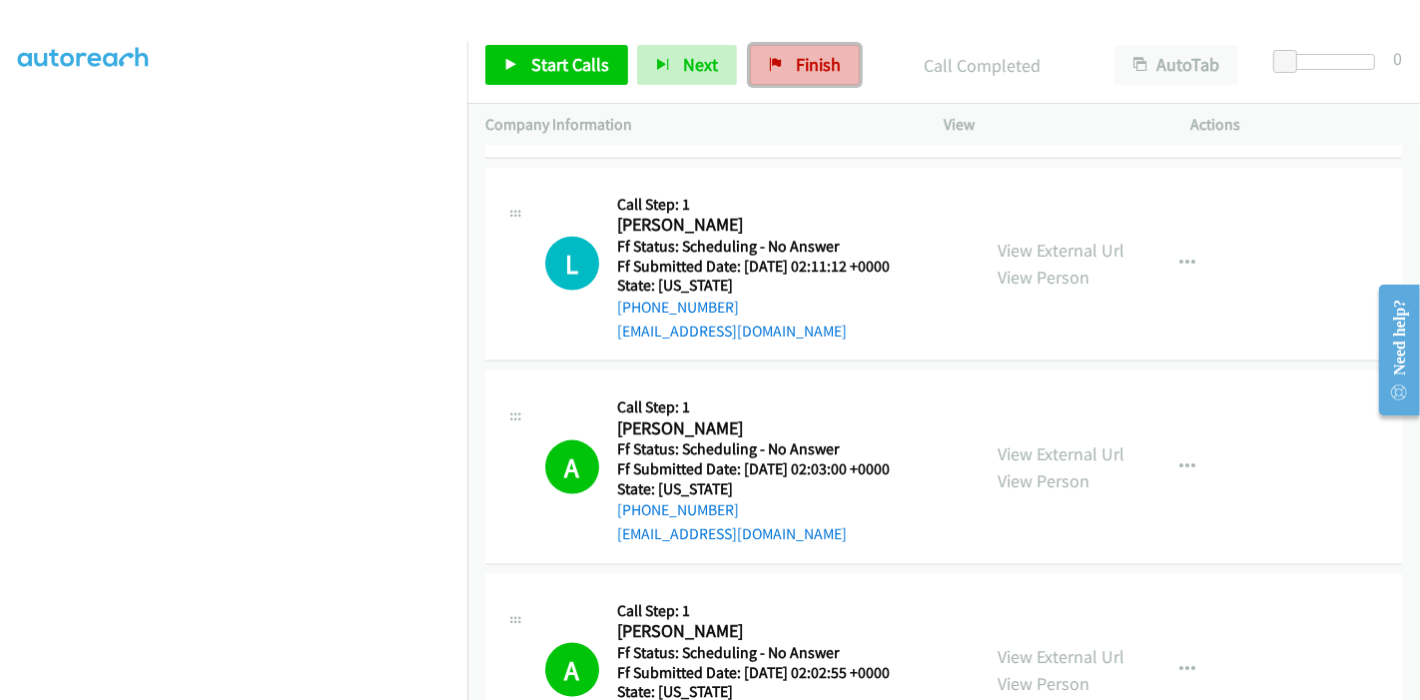
click at [796, 54] on span "Finish" at bounding box center [818, 64] width 45 height 23
